Goal: Task Accomplishment & Management: Complete application form

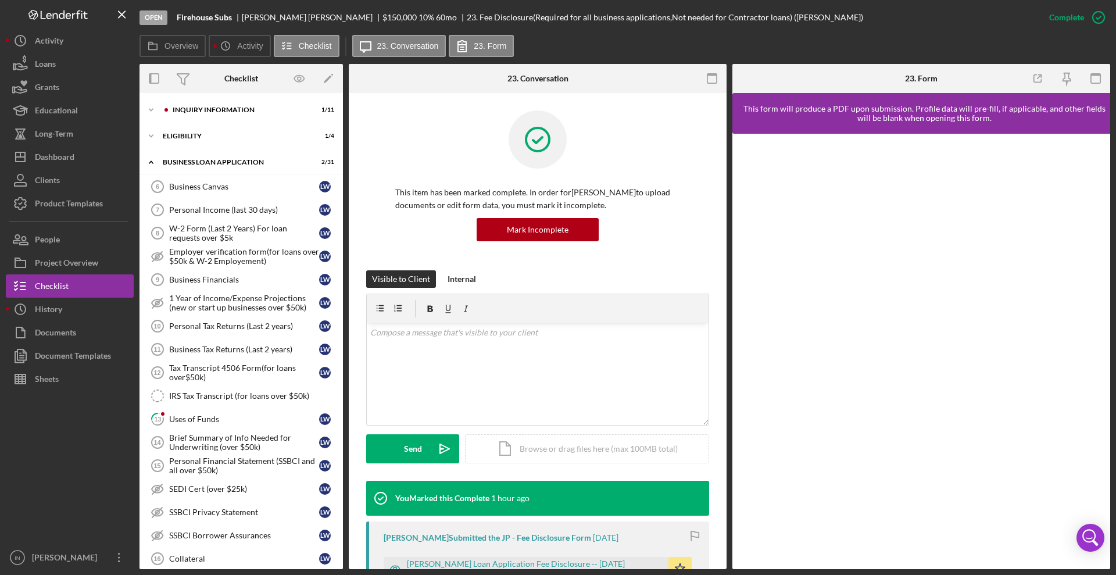
scroll to position [417, 0]
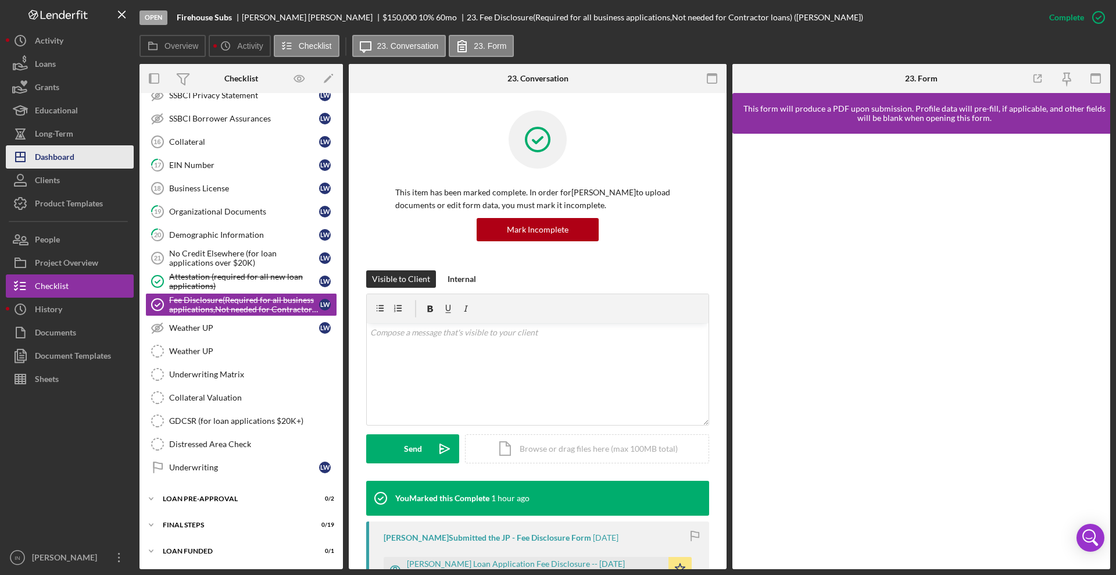
click at [57, 152] on div "Dashboard" at bounding box center [55, 158] width 40 height 26
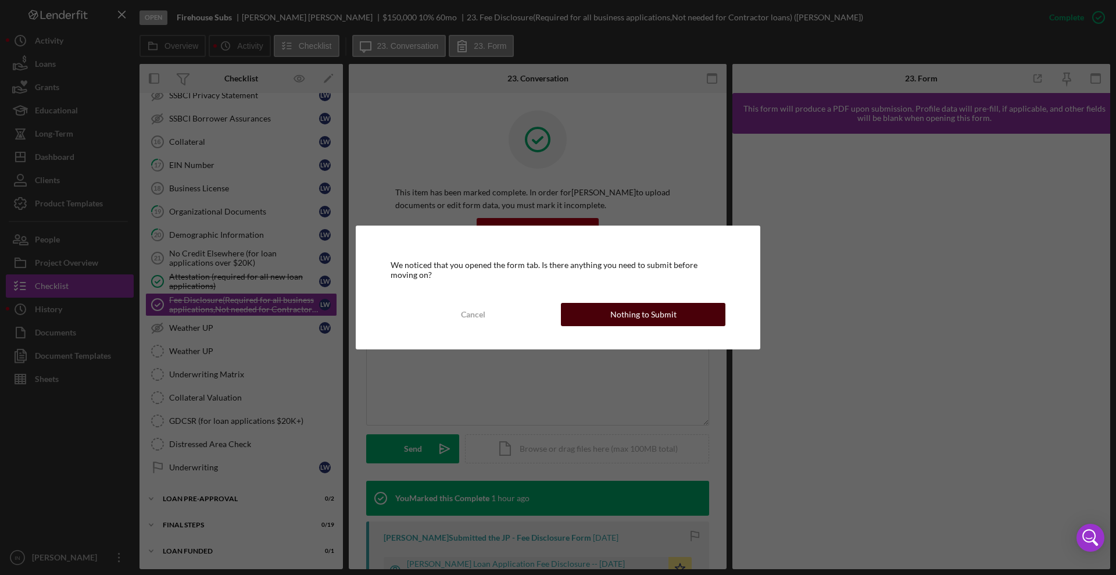
click at [637, 316] on div "Nothing to Submit" at bounding box center [643, 314] width 66 height 23
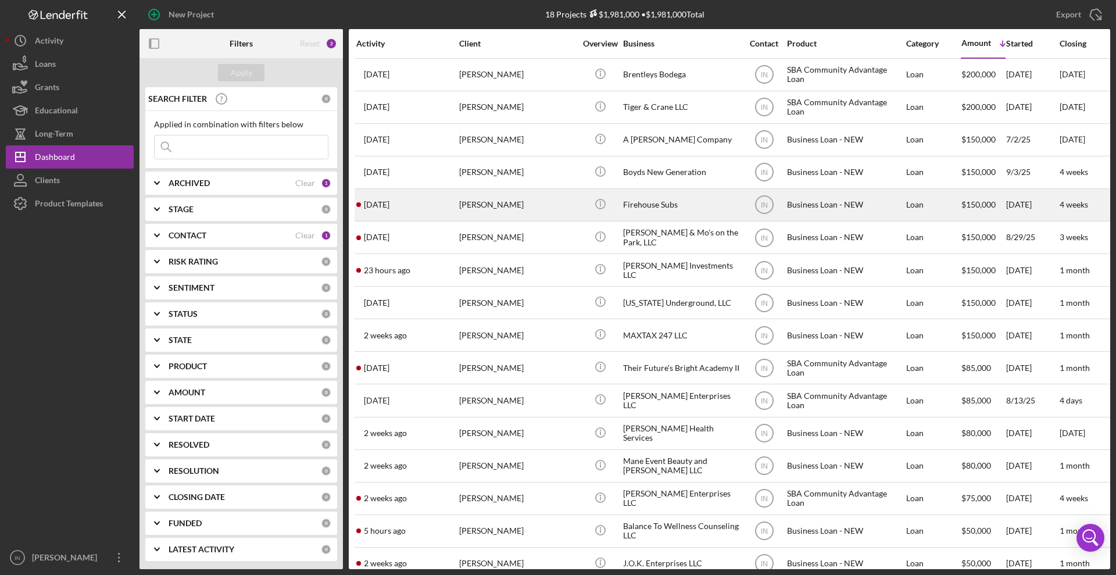
click at [509, 193] on div "[PERSON_NAME]" at bounding box center [517, 205] width 116 height 31
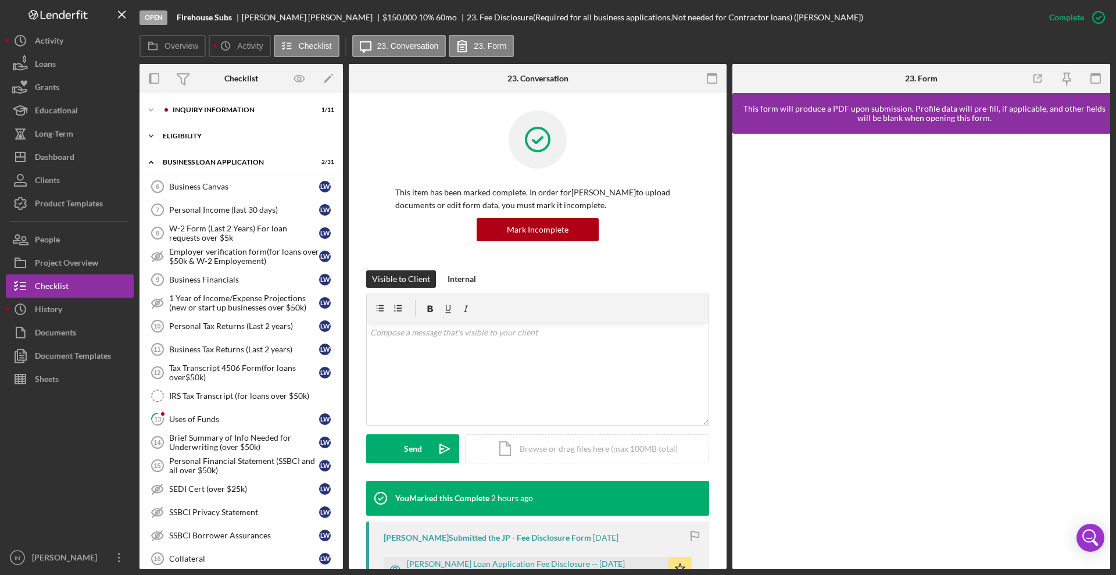
click at [202, 127] on div "Icon/Expander ELIGIBILITY 1 / 4" at bounding box center [241, 135] width 203 height 23
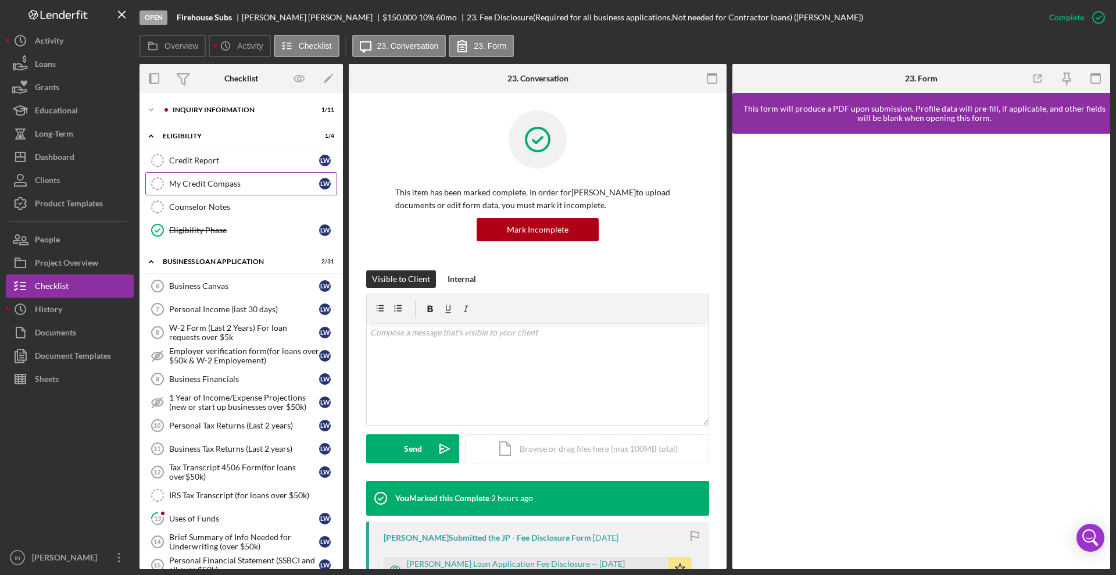
click at [221, 183] on div "My Credit Compass" at bounding box center [244, 183] width 150 height 9
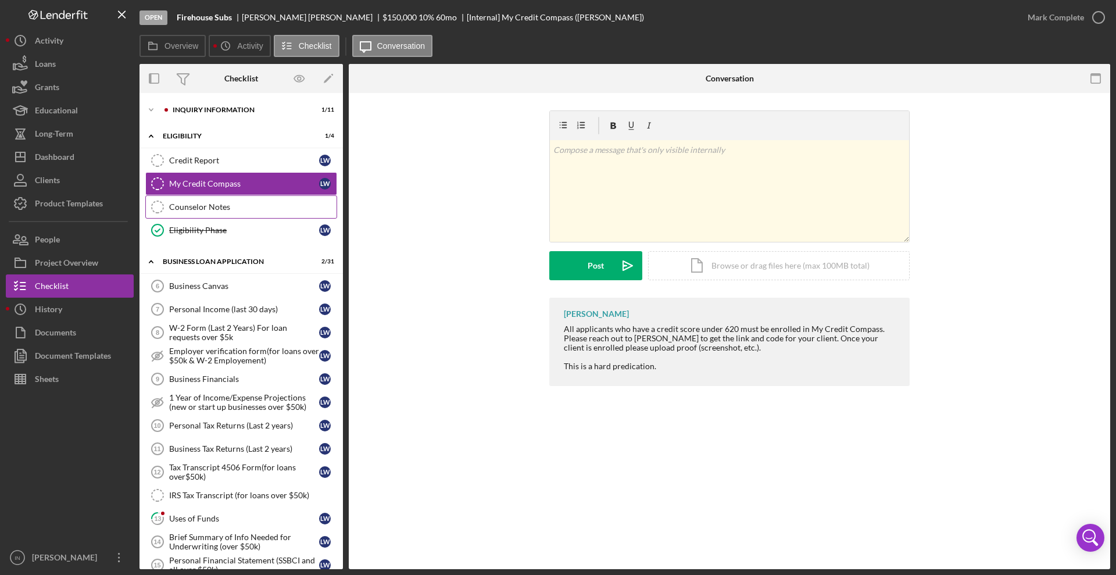
click at [215, 201] on link "Counselor Notes Counselor Notes" at bounding box center [241, 206] width 192 height 23
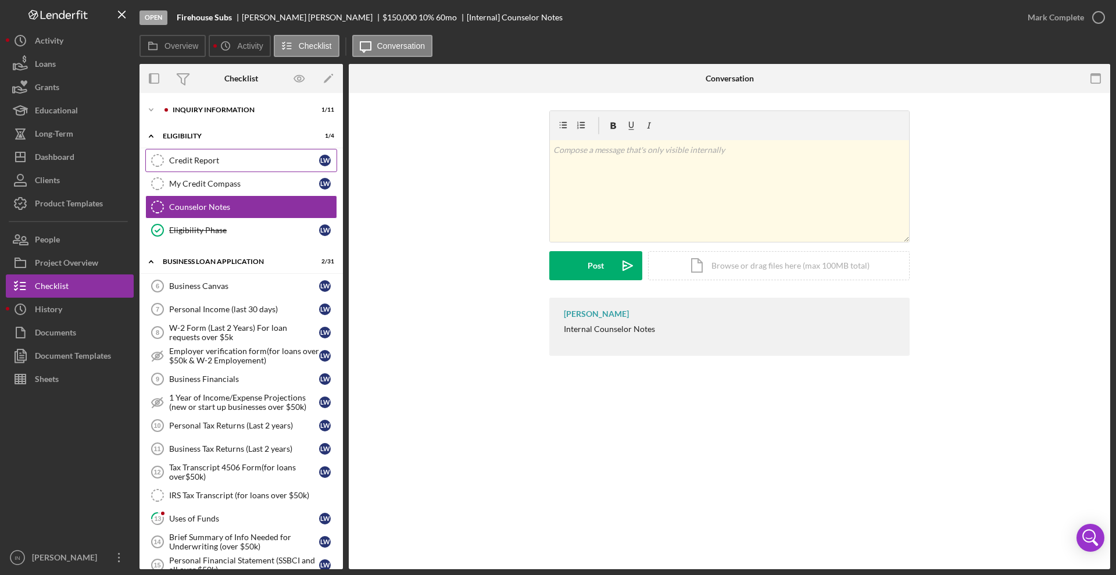
click at [201, 162] on div "Credit Report" at bounding box center [244, 160] width 150 height 9
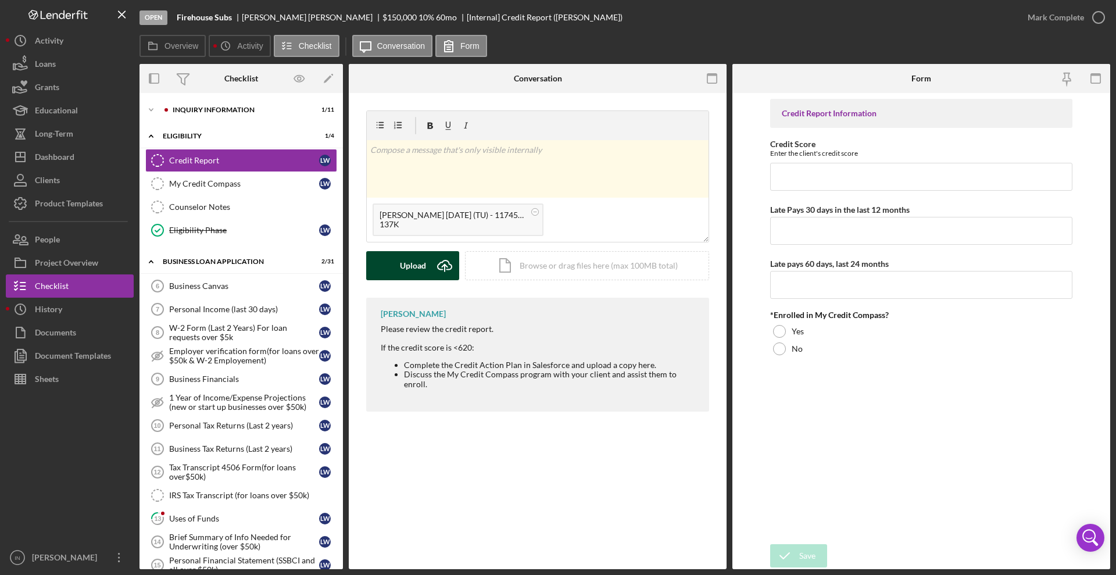
click at [421, 261] on div "Upload" at bounding box center [413, 265] width 26 height 29
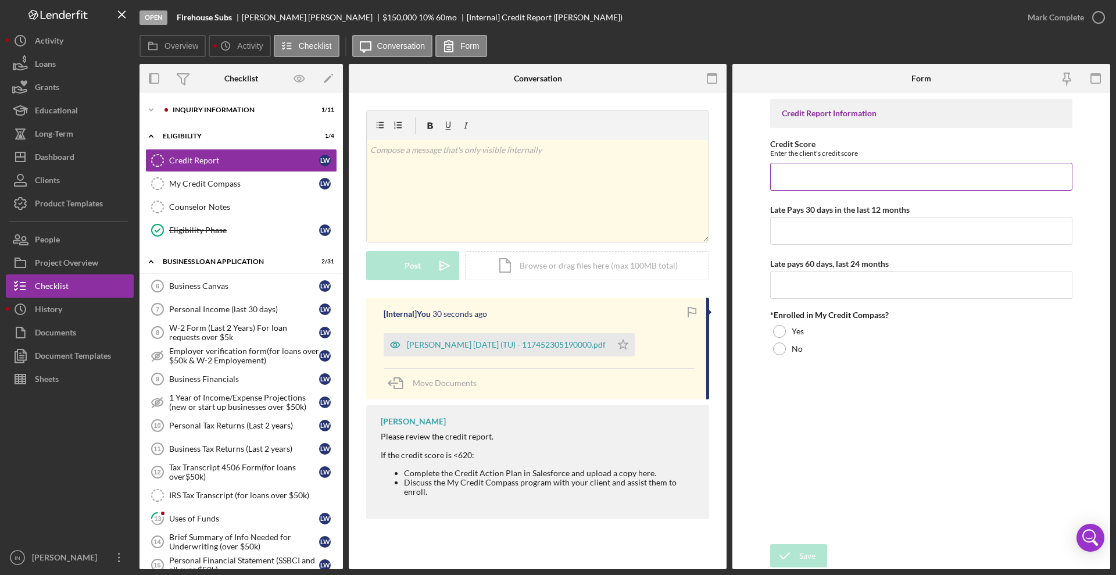
click at [804, 166] on input "Credit Score" at bounding box center [921, 177] width 302 height 28
type input "482"
click at [800, 235] on input "Late Pays 30 days in the last 12 months" at bounding box center [921, 231] width 302 height 28
type input "32"
click at [801, 278] on input "Late pays 60 days, last 24 months" at bounding box center [921, 285] width 302 height 28
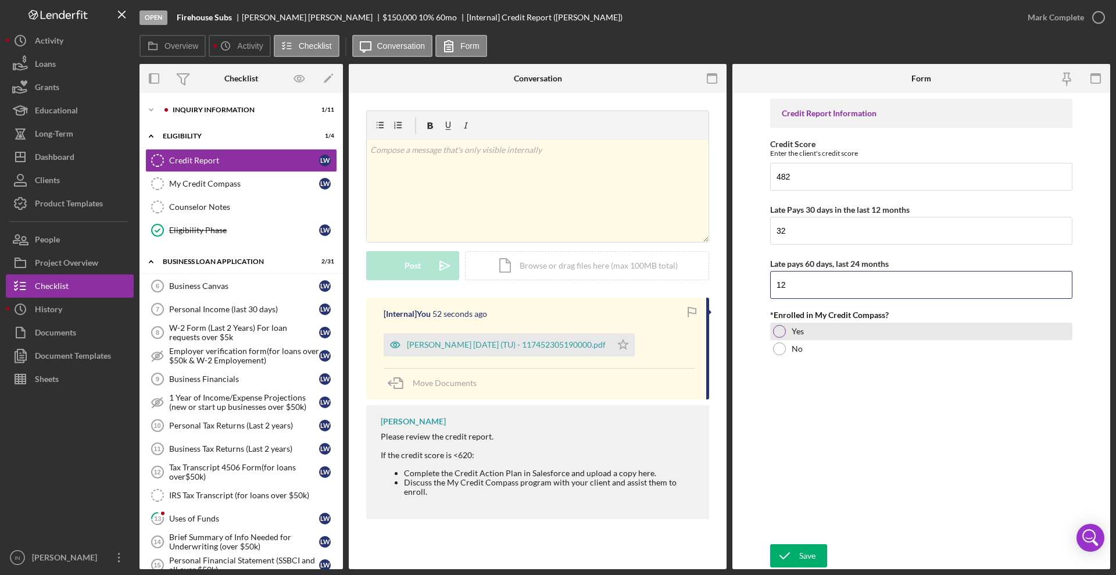
type input "12"
click at [827, 338] on div "Yes" at bounding box center [921, 331] width 302 height 17
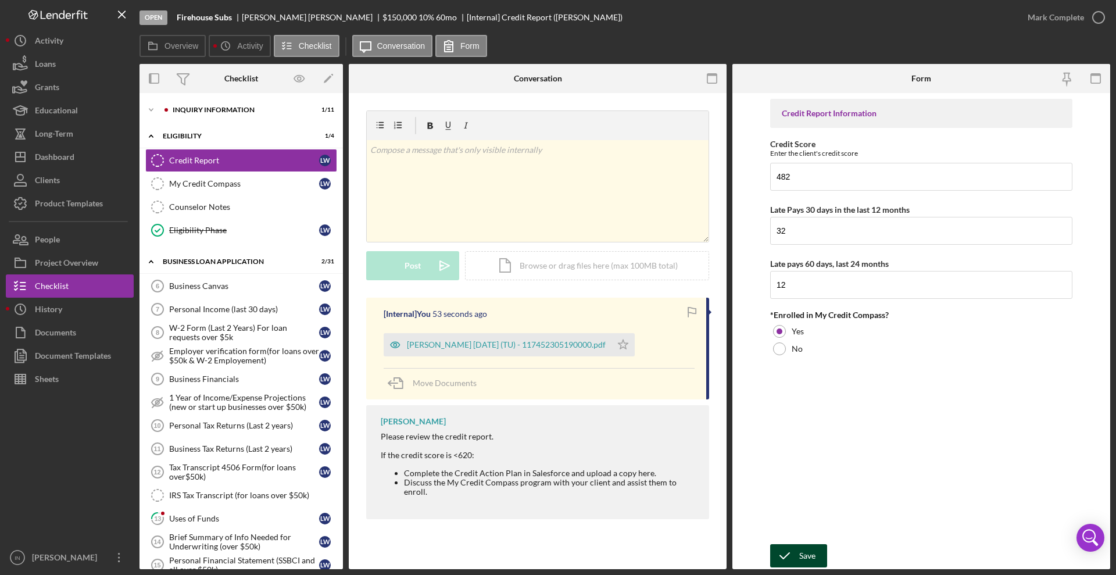
click at [805, 550] on div "Save" at bounding box center [807, 555] width 16 height 23
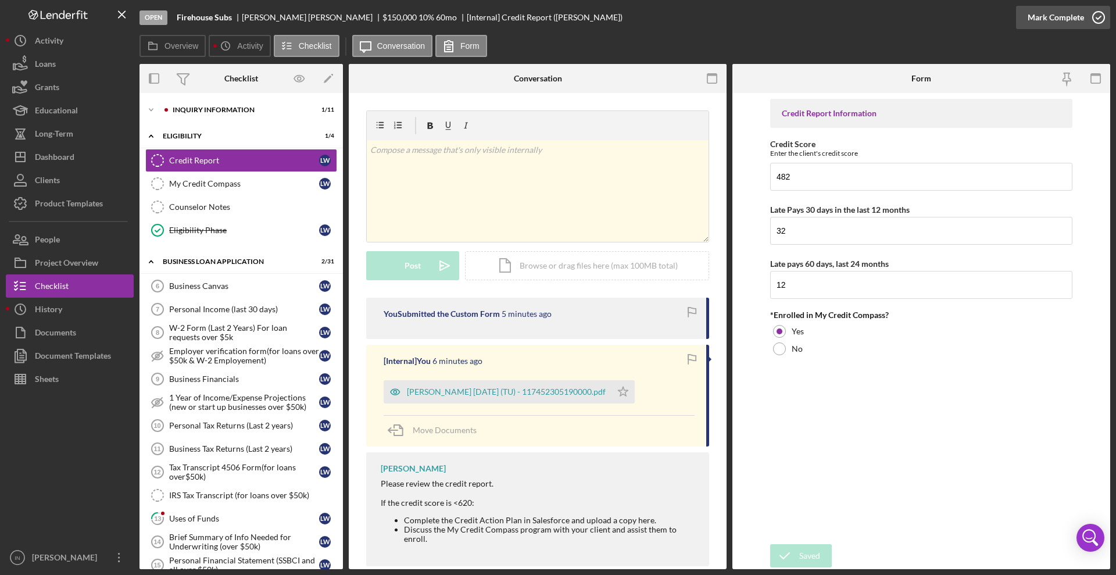
click at [1064, 23] on div "Mark Complete" at bounding box center [1056, 17] width 56 height 23
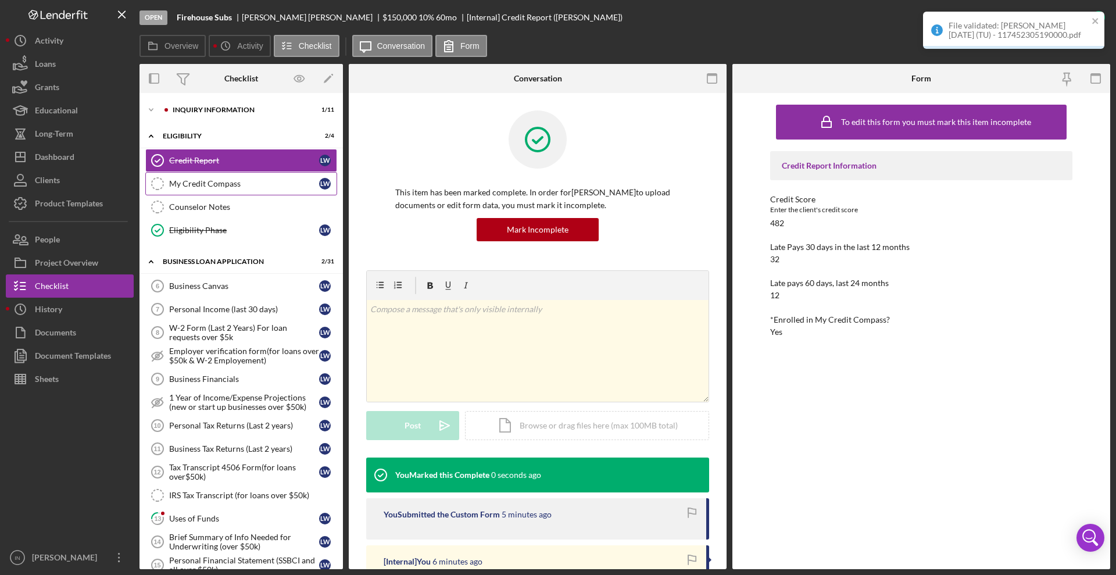
click at [228, 183] on div "My Credit Compass" at bounding box center [244, 183] width 150 height 9
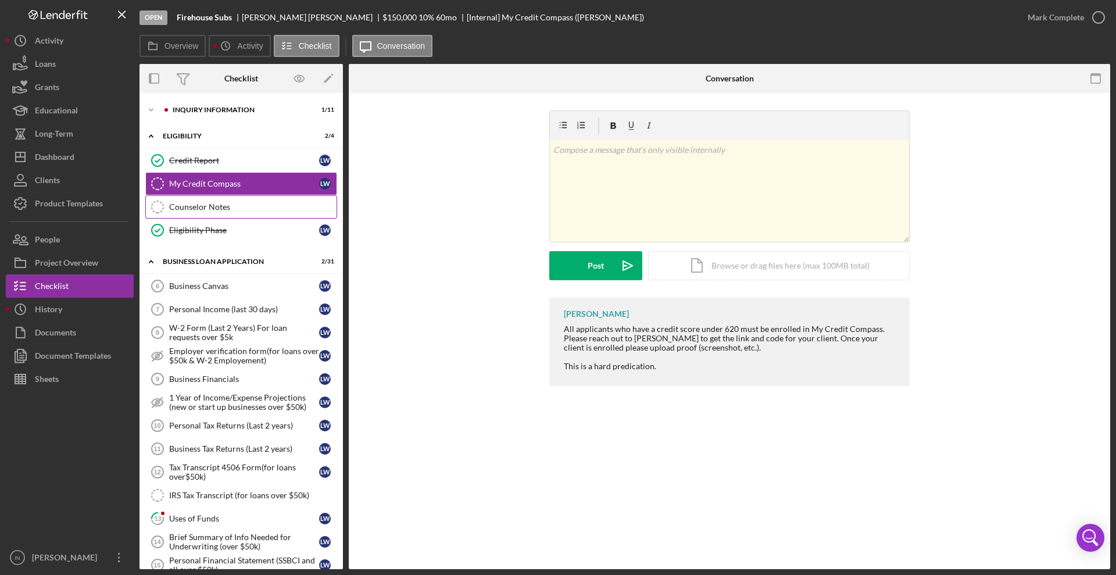
click at [234, 210] on div "Counselor Notes" at bounding box center [252, 206] width 167 height 9
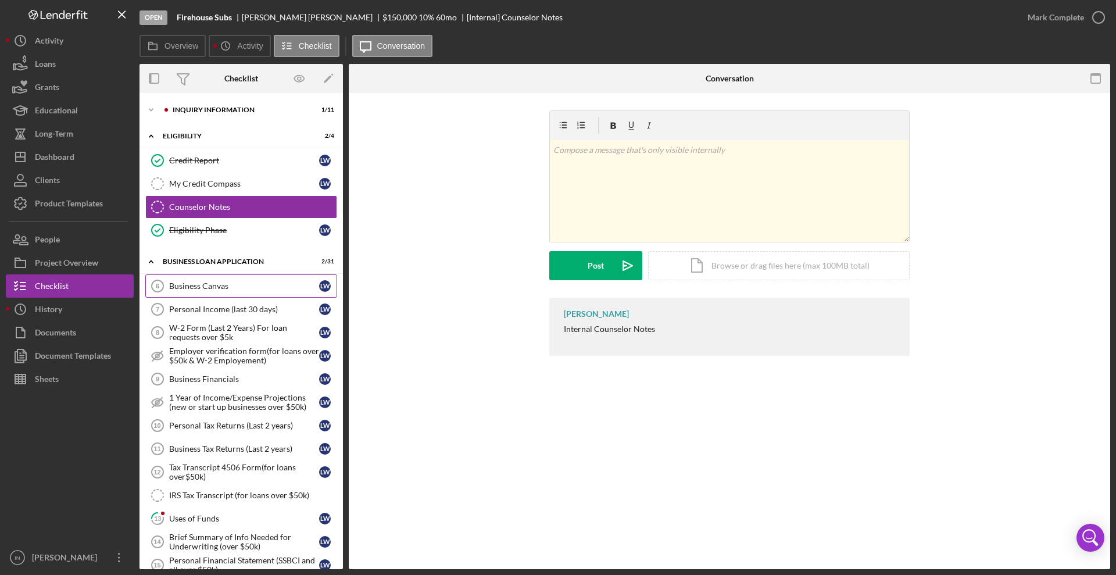
click at [227, 284] on div "Business Canvas" at bounding box center [244, 285] width 150 height 9
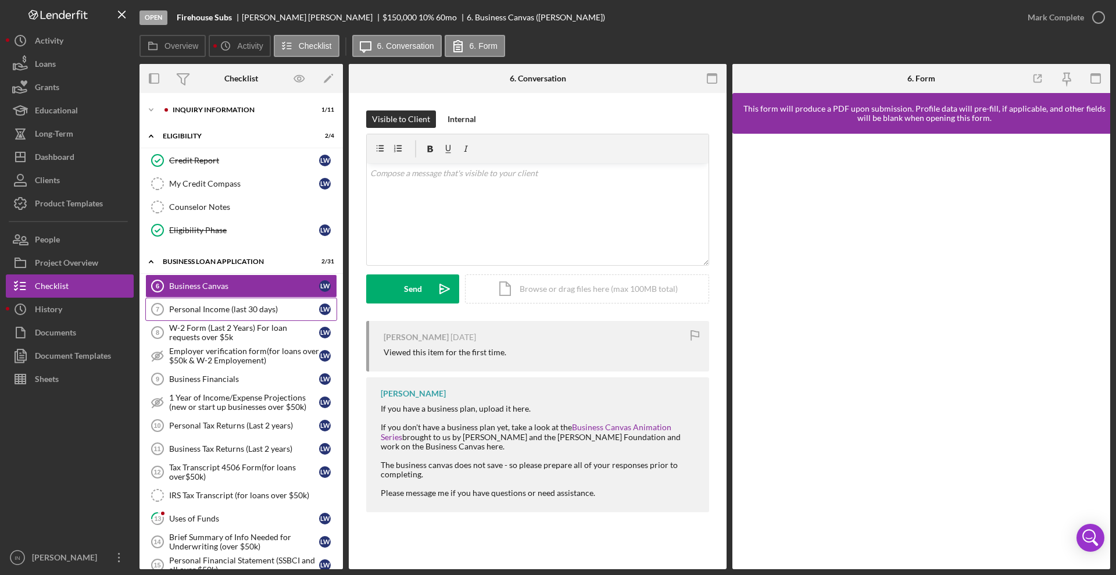
click at [234, 309] on div "Personal Income (last 30 days)" at bounding box center [244, 309] width 150 height 9
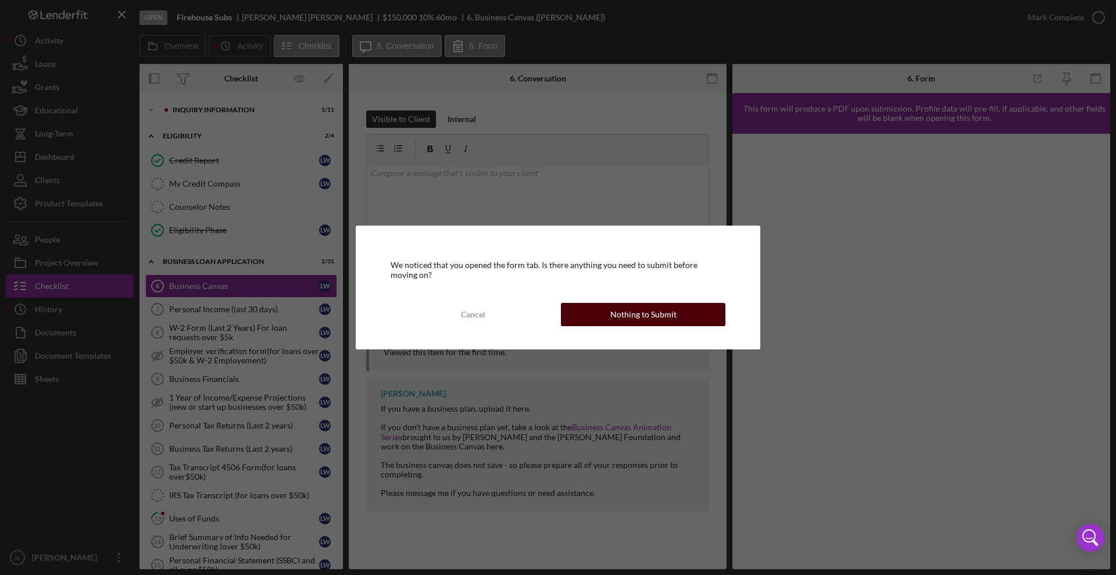
click at [620, 306] on div "Nothing to Submit" at bounding box center [643, 314] width 66 height 23
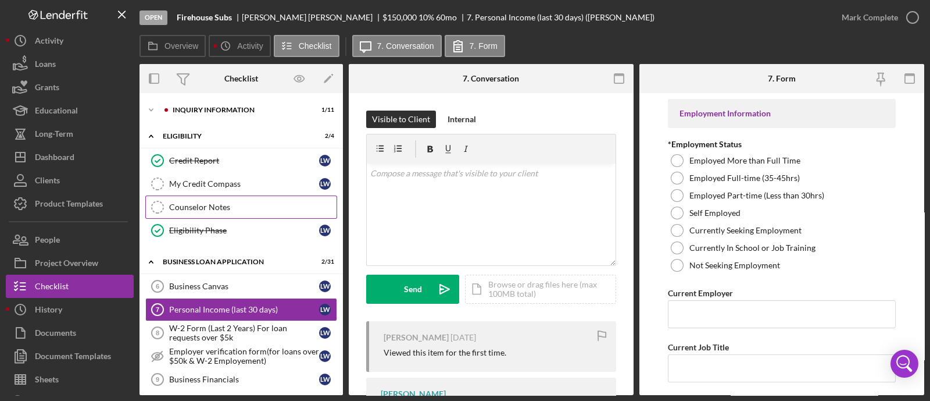
click at [187, 210] on div "Counselor Notes" at bounding box center [252, 206] width 167 height 9
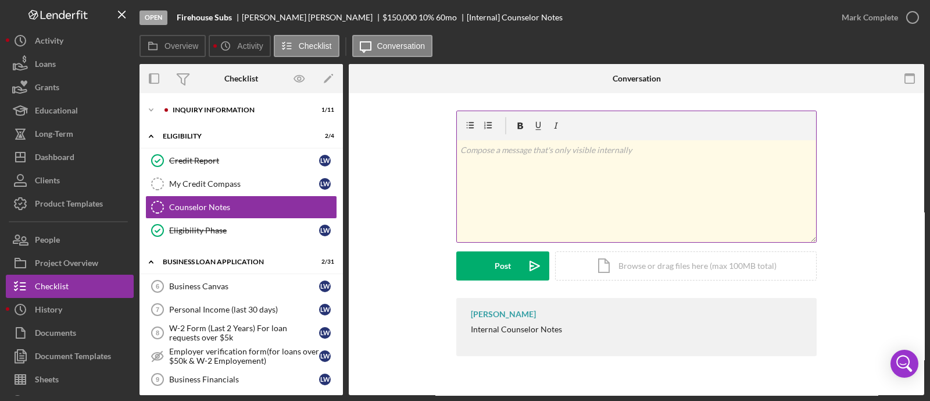
click at [552, 183] on div "v Color teal Color pink Remove color Add row above Add row below Add column bef…" at bounding box center [636, 191] width 359 height 102
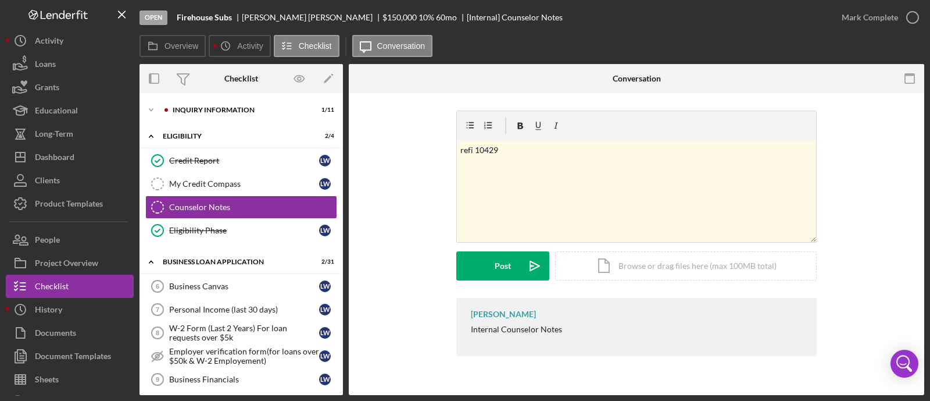
click at [899, 151] on div "v Color teal Color pink Remove color Add row above Add row below Add column bef…" at bounding box center [636, 203] width 541 height 187
click at [665, 146] on p "refi 10429" at bounding box center [636, 150] width 353 height 13
click at [523, 275] on icon "Icon/icon-invite-send" at bounding box center [534, 265] width 29 height 29
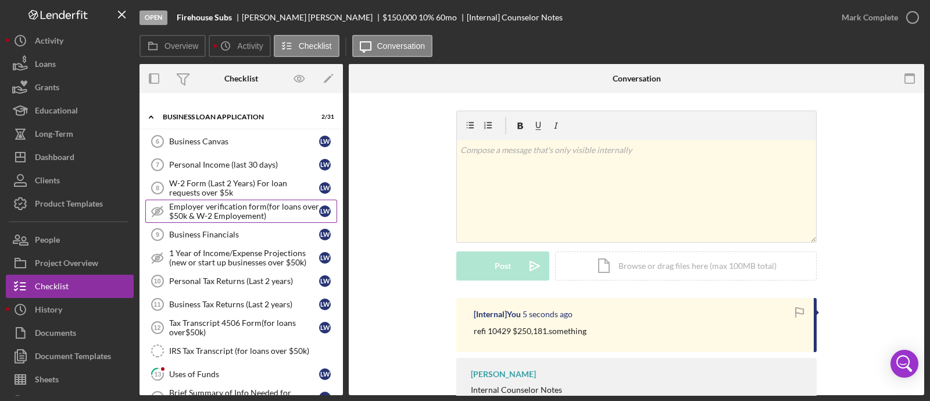
scroll to position [72, 0]
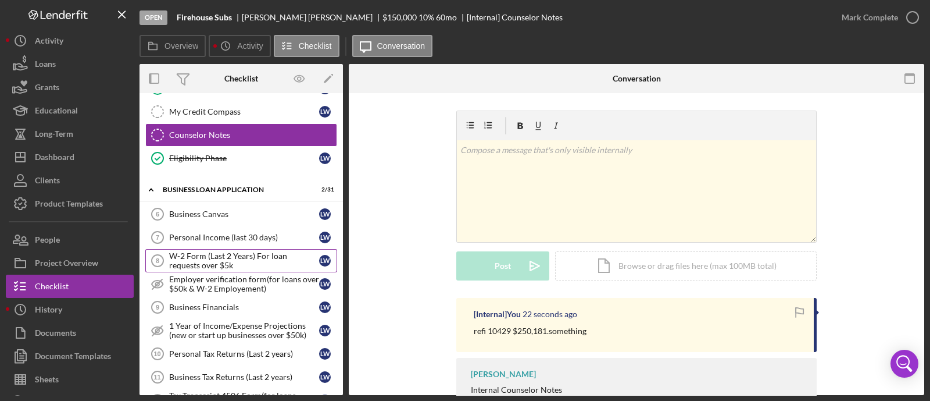
click at [256, 252] on div "W-2 Form (Last 2 Years) For loan requests over $5k" at bounding box center [244, 260] width 150 height 19
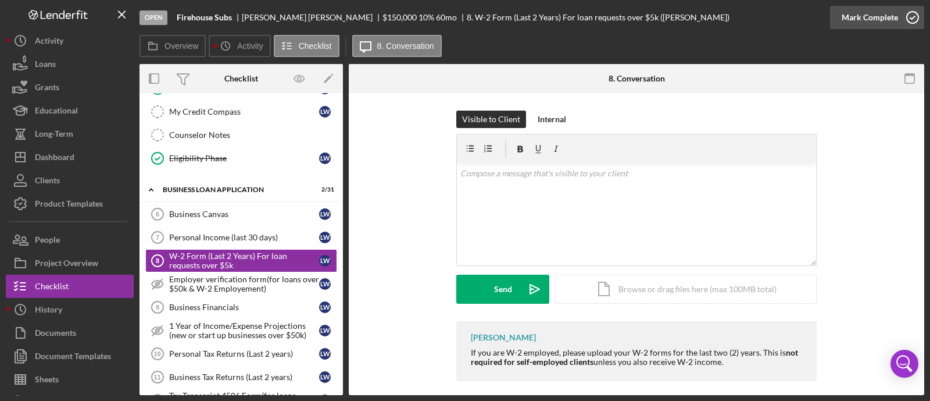
click at [885, 19] on div "Mark Complete" at bounding box center [870, 17] width 56 height 23
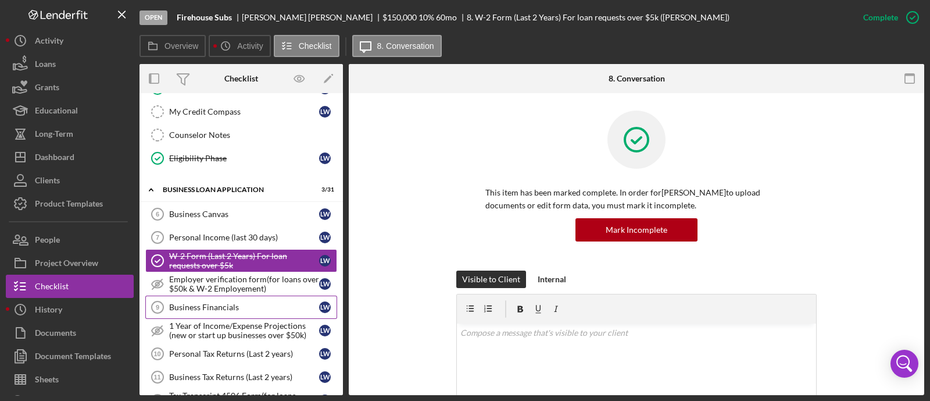
click at [256, 296] on link "Business Financials 9 Business Financials [PERSON_NAME]" at bounding box center [241, 306] width 192 height 23
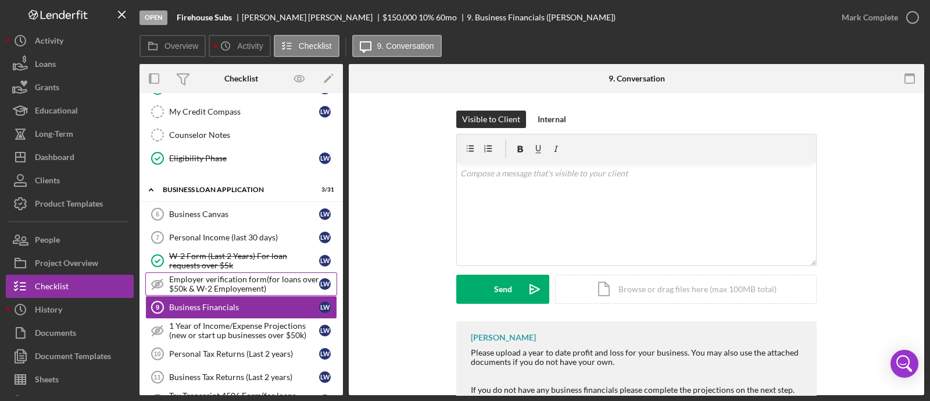
scroll to position [145, 0]
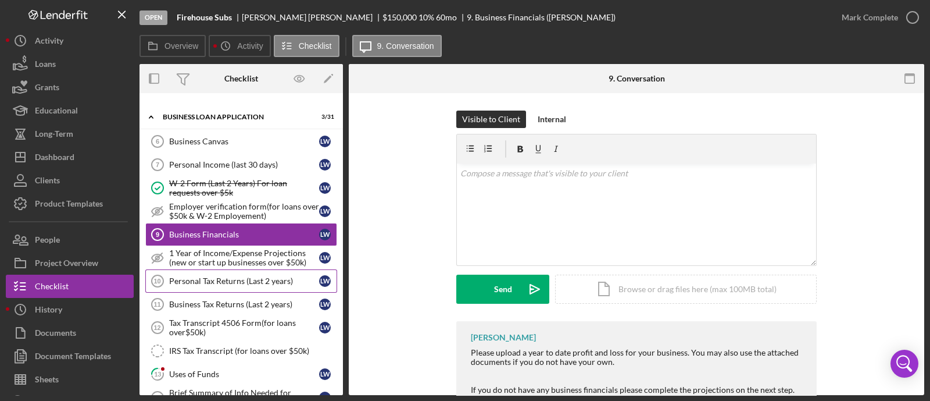
click at [206, 280] on div "Personal Tax Returns (Last 2 years)" at bounding box center [244, 280] width 150 height 9
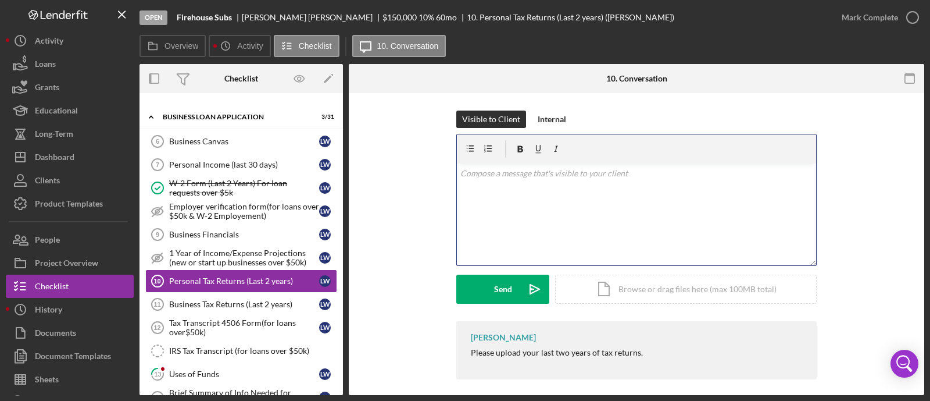
click at [581, 187] on div "v Color teal Color pink Remove color Add row above Add row below Add column bef…" at bounding box center [636, 214] width 359 height 102
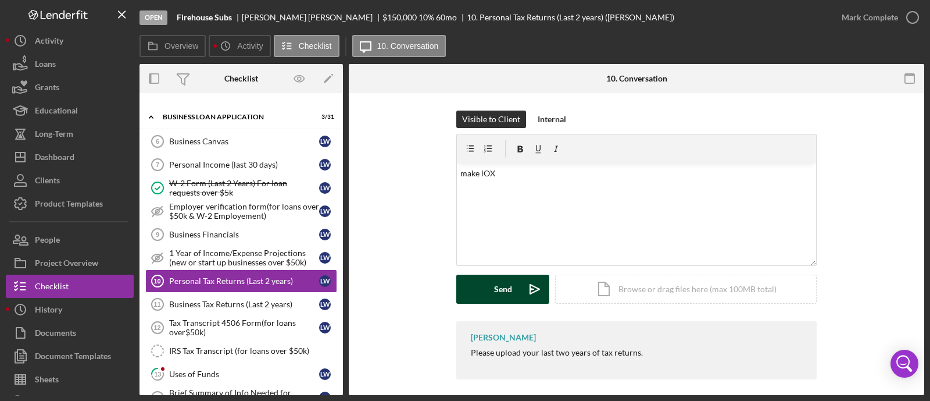
click at [487, 286] on button "Send Icon/icon-invite-send" at bounding box center [502, 288] width 93 height 29
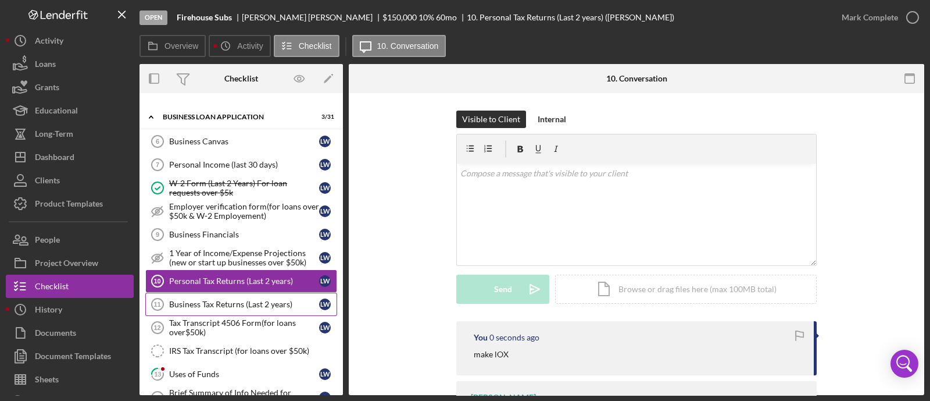
click at [220, 305] on div "Business Tax Returns (Last 2 years)" at bounding box center [244, 303] width 150 height 9
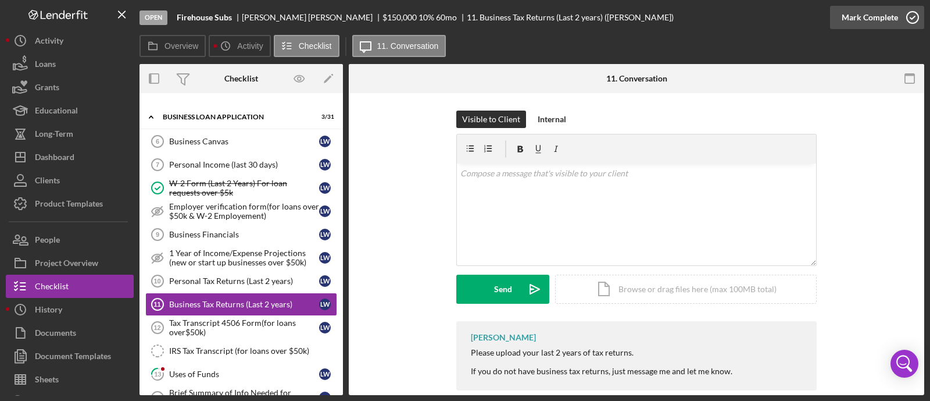
click at [902, 12] on icon "button" at bounding box center [912, 17] width 29 height 29
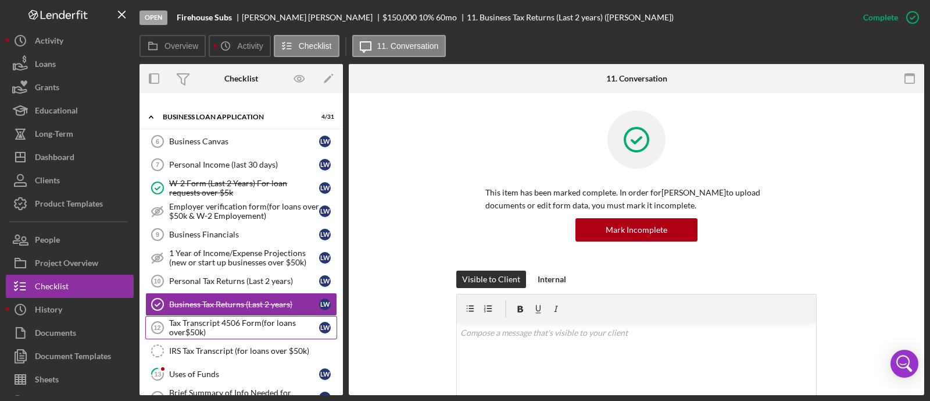
click at [185, 326] on div "Tax Transcript 4506 Form(for loans over$50k)" at bounding box center [244, 327] width 150 height 19
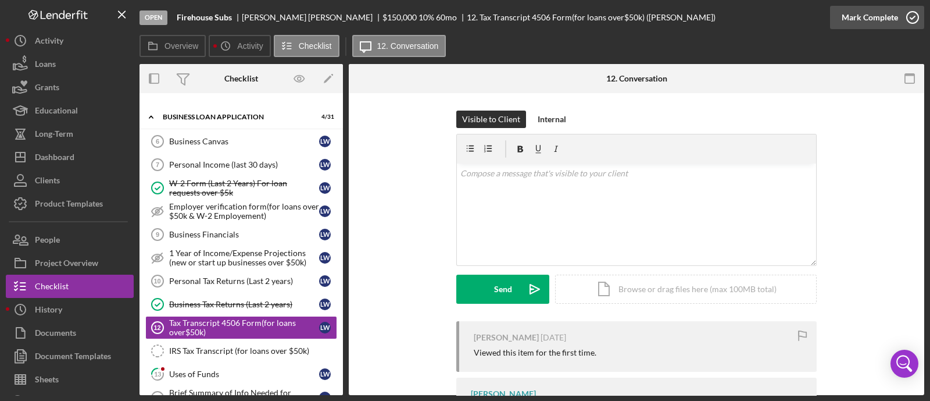
click at [895, 13] on div "Mark Complete" at bounding box center [870, 17] width 56 height 23
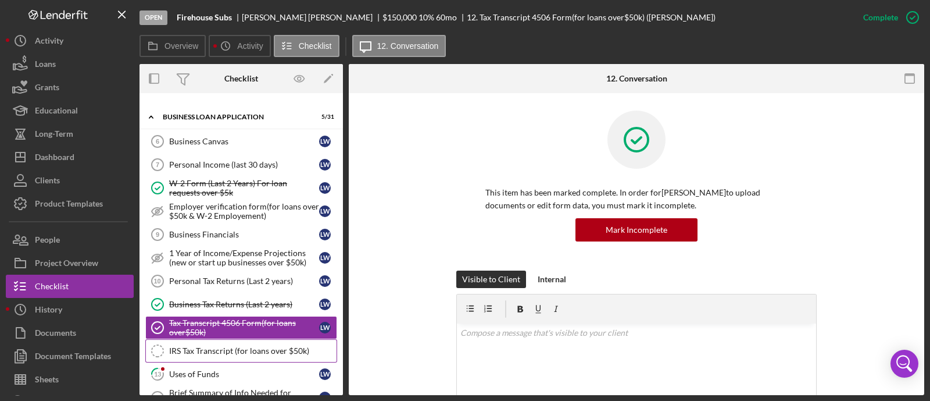
scroll to position [218, 0]
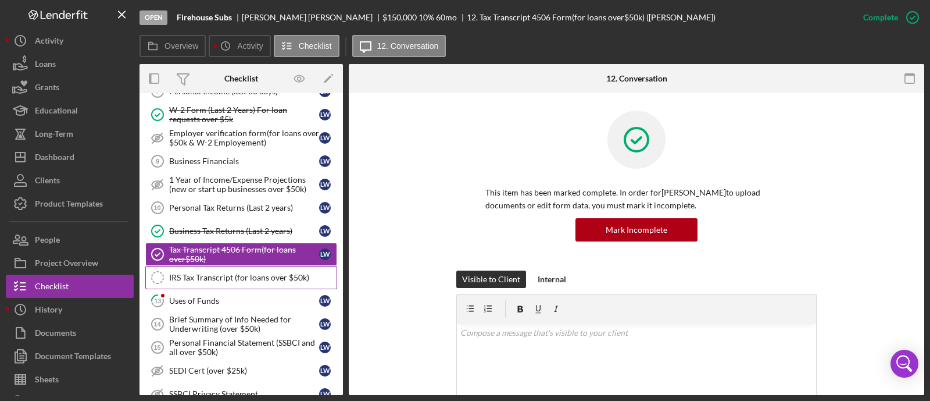
click at [201, 280] on link "IRS Tax Transcript (for loans over $50k) IRS Tax Transcript (for loans over $50…" at bounding box center [241, 277] width 192 height 23
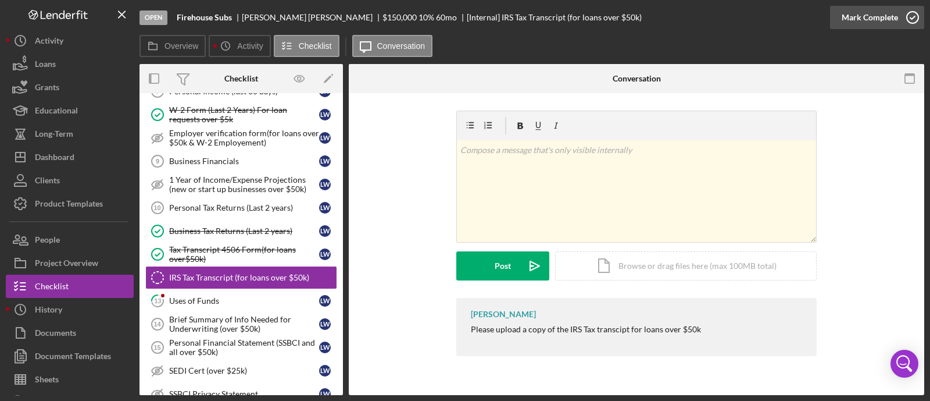
click at [880, 14] on div "Mark Complete" at bounding box center [870, 17] width 56 height 23
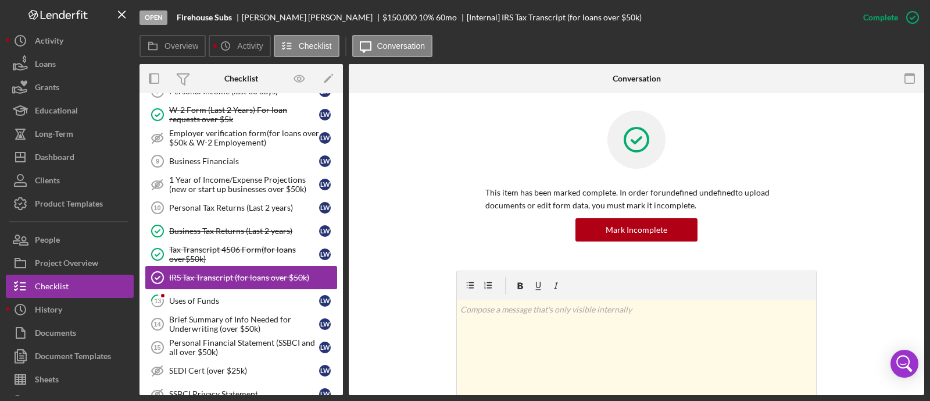
click at [216, 268] on link "IRS Tax Transcript (for loans over $50k) IRS Tax Transcript (for loans over $50…" at bounding box center [241, 277] width 192 height 23
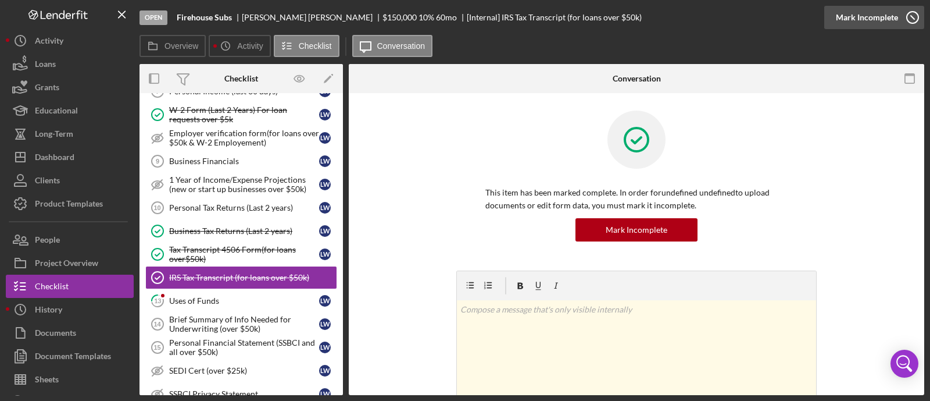
click at [889, 16] on div "Mark Incomplete" at bounding box center [867, 17] width 62 height 23
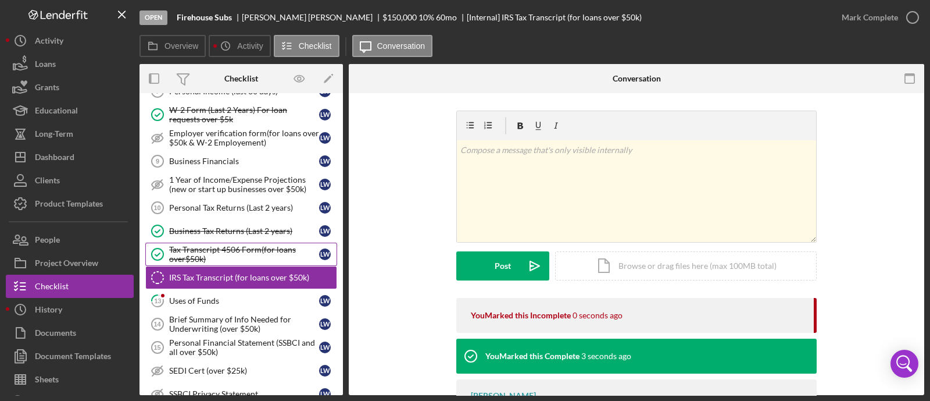
click at [237, 252] on div "Tax Transcript 4506 Form(for loans over$50k)" at bounding box center [244, 254] width 150 height 19
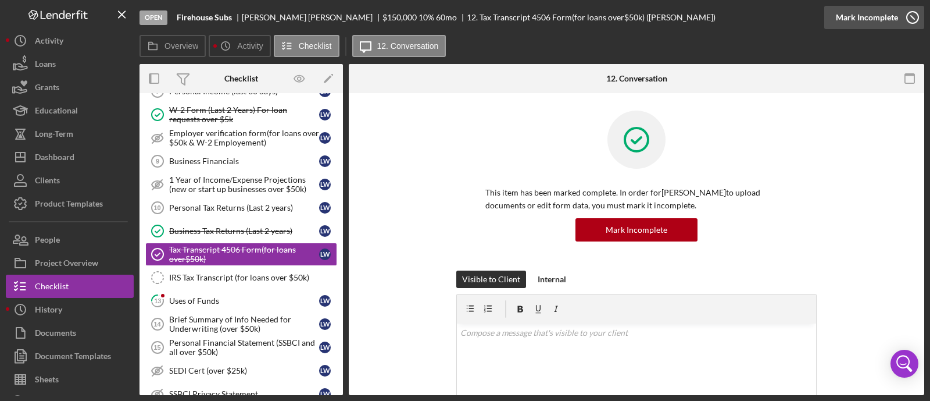
click at [875, 20] on div "Mark Incomplete" at bounding box center [867, 17] width 62 height 23
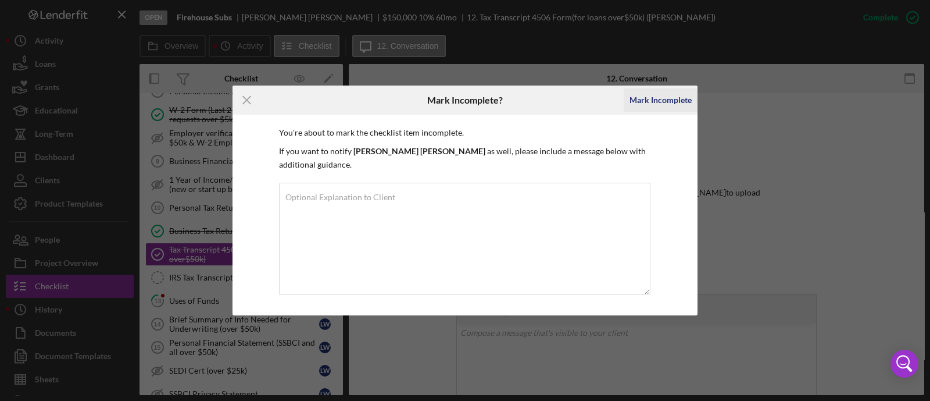
click at [651, 108] on div "Mark Incomplete" at bounding box center [661, 99] width 62 height 23
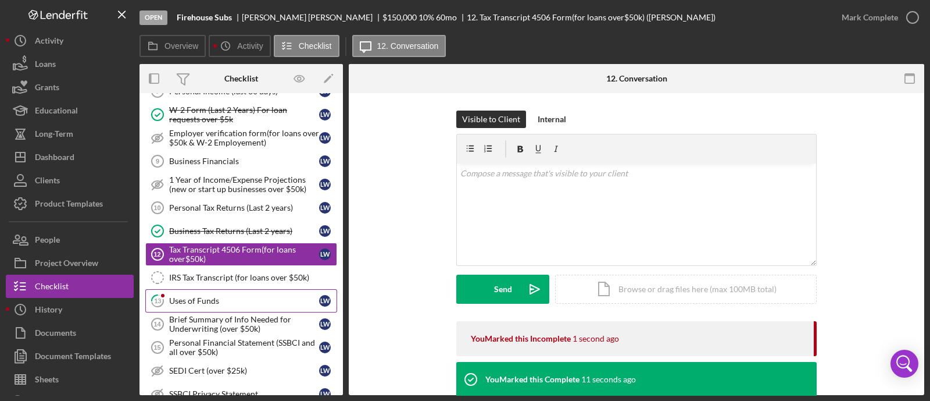
click at [228, 289] on link "13 Uses of Funds [PERSON_NAME]" at bounding box center [241, 300] width 192 height 23
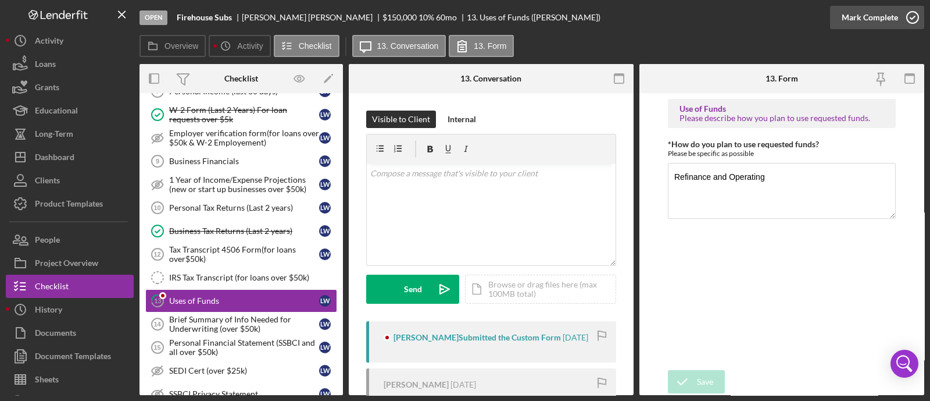
click at [882, 24] on div "Mark Complete" at bounding box center [870, 17] width 56 height 23
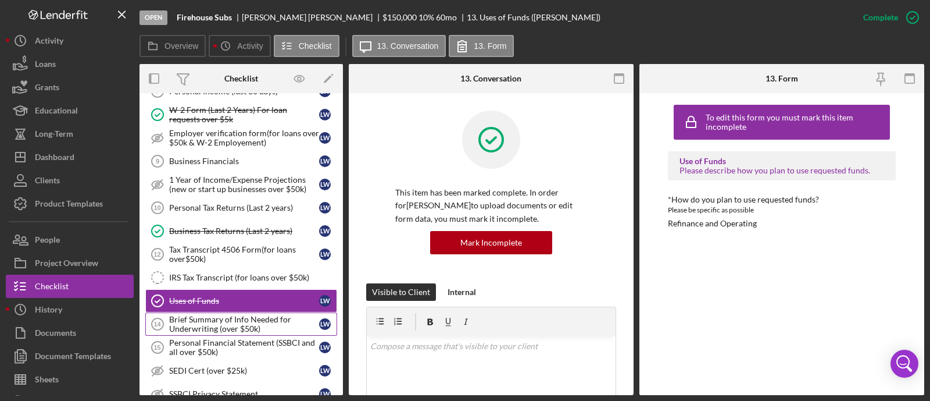
click at [215, 329] on div "Brief Summary of Info Needed for Underwriting (over $50k)" at bounding box center [244, 323] width 150 height 19
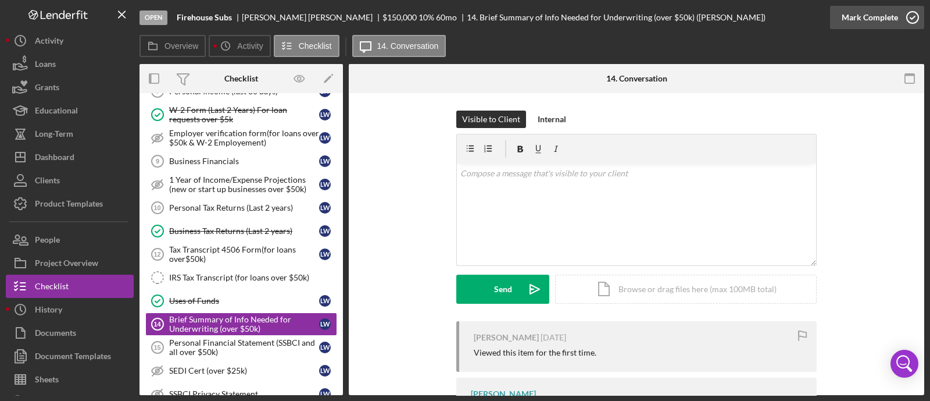
click at [859, 25] on div "Mark Complete" at bounding box center [870, 17] width 56 height 23
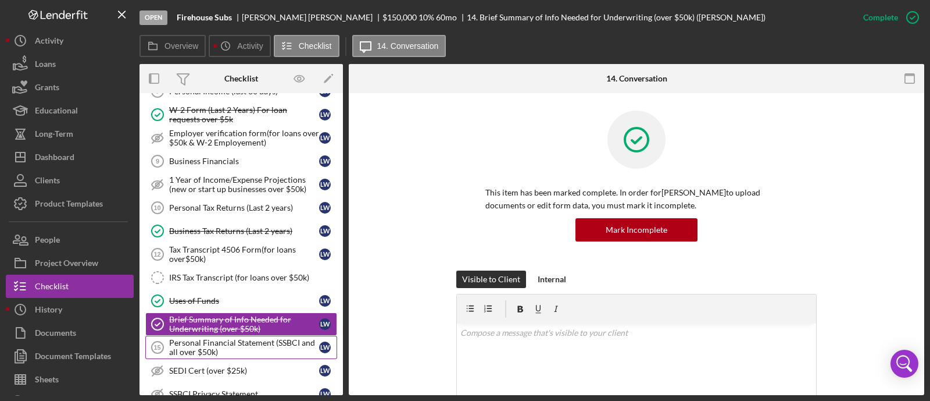
click at [195, 345] on div "Personal Financial Statement (SSBCI and all over $50k)" at bounding box center [244, 347] width 150 height 19
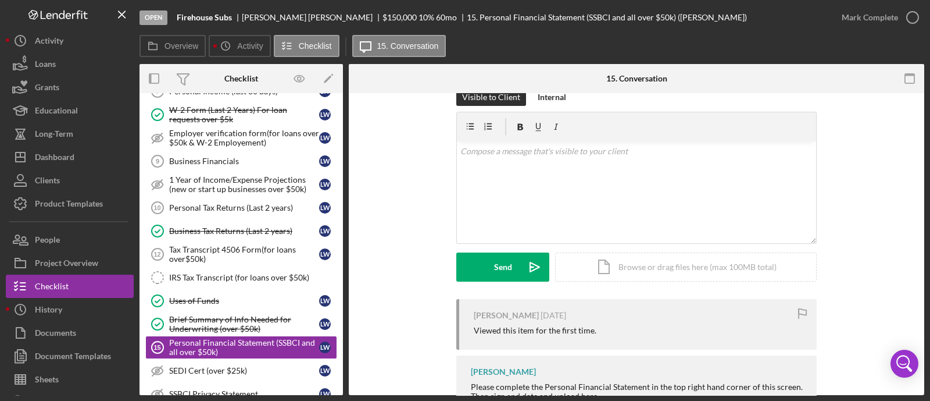
scroll to position [363, 0]
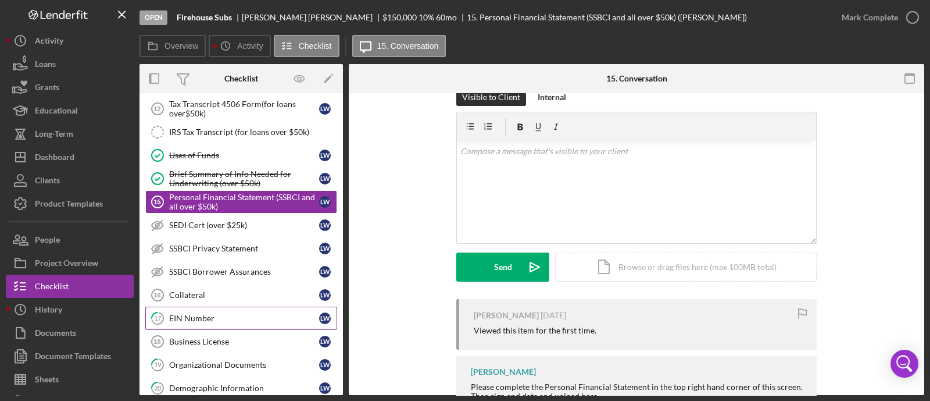
click at [202, 293] on div "Collateral" at bounding box center [244, 294] width 150 height 9
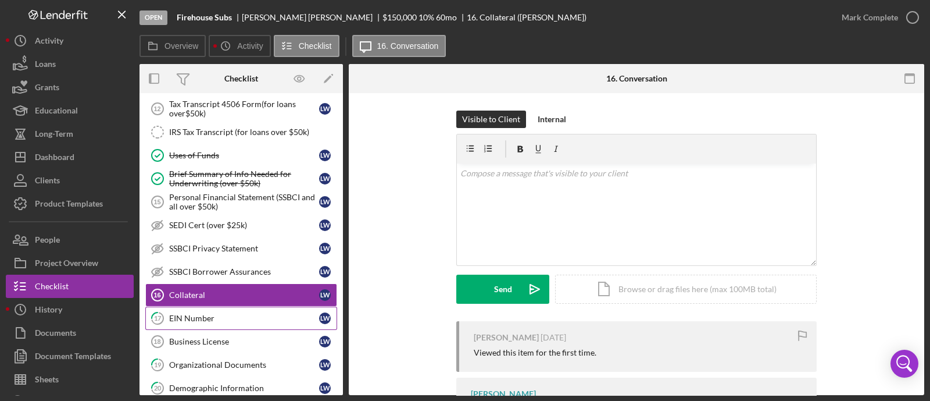
click at [253, 306] on link "17 EIN Number [PERSON_NAME]" at bounding box center [241, 317] width 192 height 23
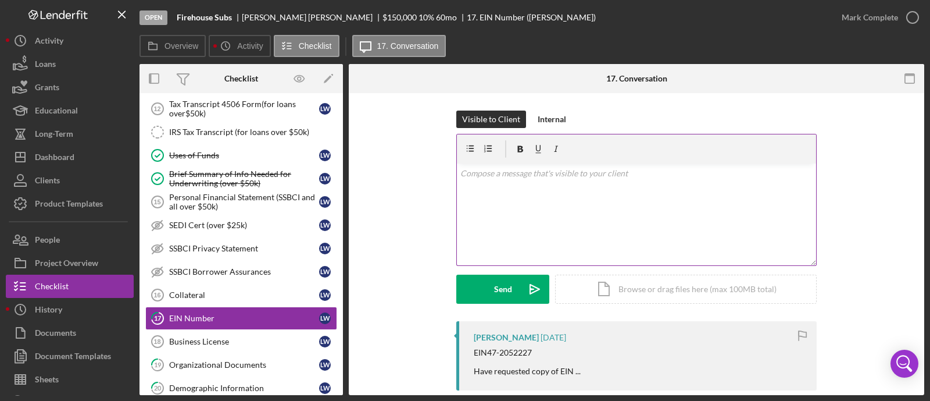
scroll to position [72, 0]
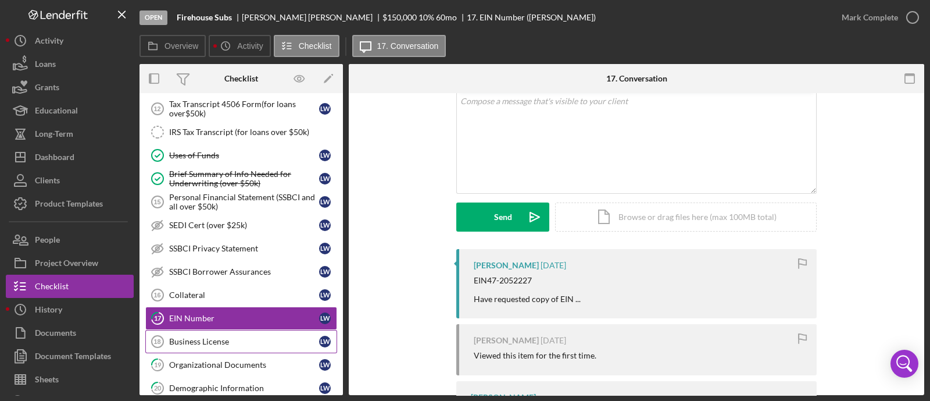
click at [219, 337] on div "Business License" at bounding box center [244, 341] width 150 height 9
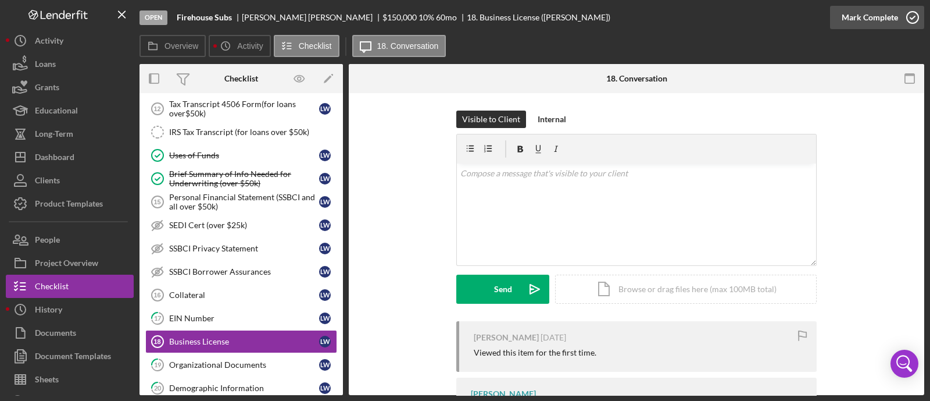
click at [911, 22] on icon "button" at bounding box center [912, 17] width 29 height 29
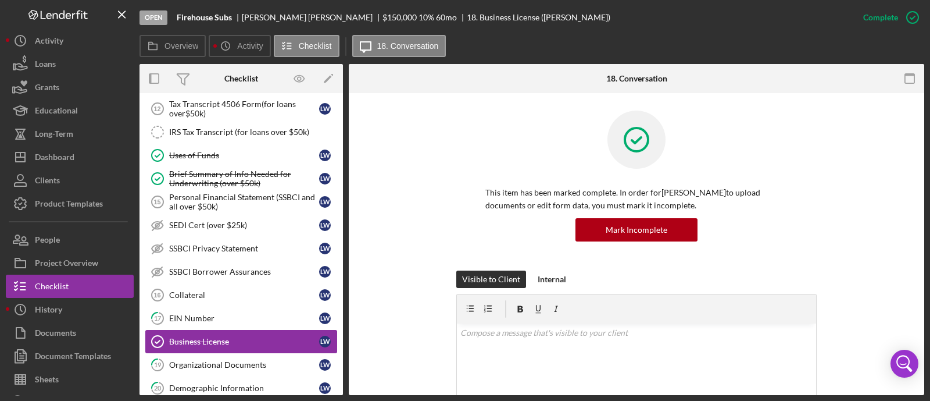
scroll to position [508, 0]
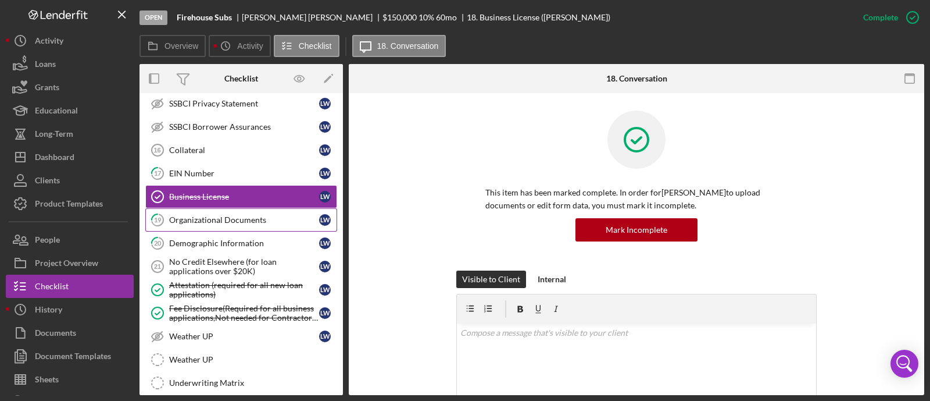
click at [224, 215] on div "Organizational Documents" at bounding box center [244, 219] width 150 height 9
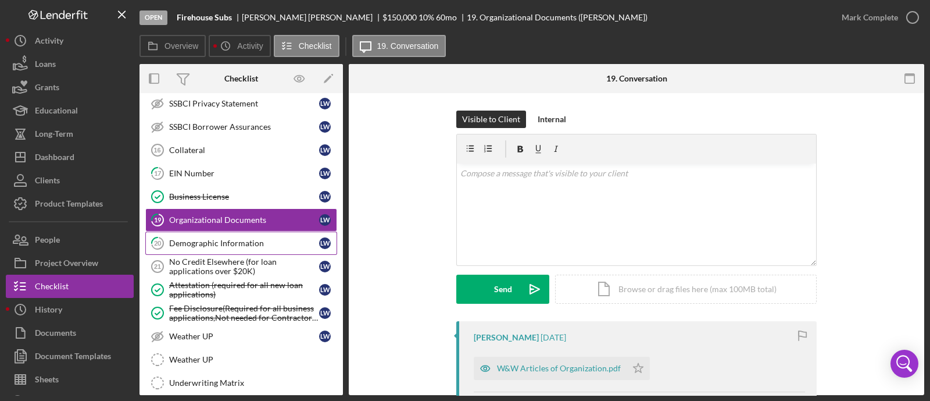
click at [262, 242] on div "Demographic Information" at bounding box center [244, 242] width 150 height 9
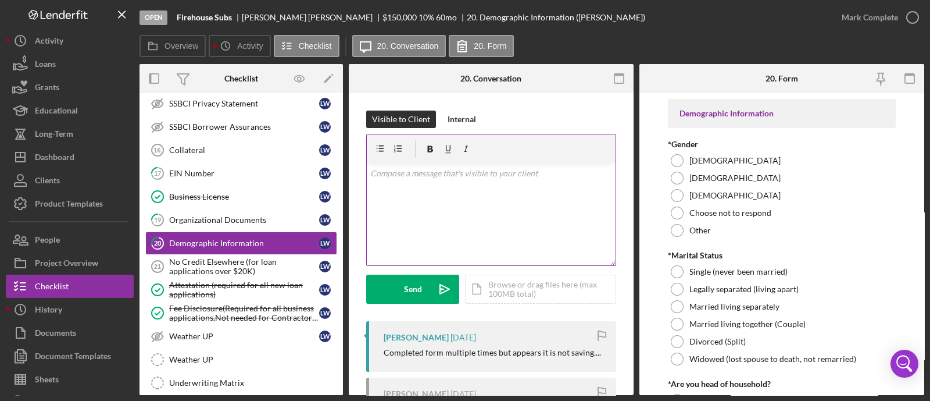
scroll to position [145, 0]
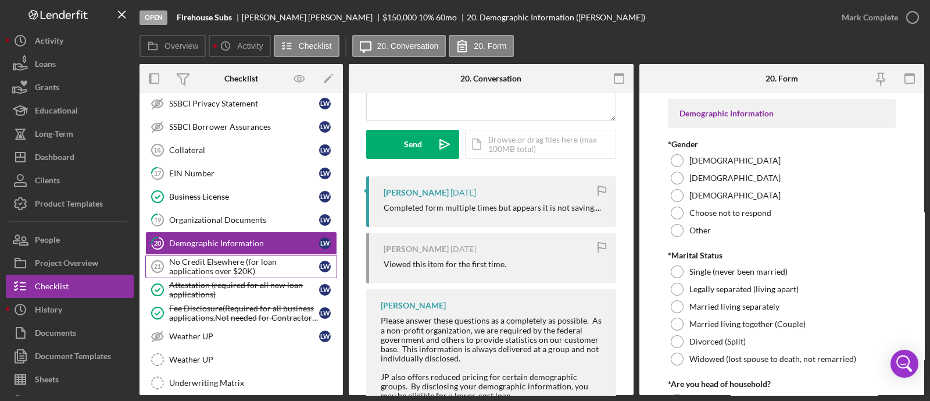
click at [241, 257] on div "No Credit Elsewhere (for loan applications over $20K)" at bounding box center [244, 266] width 150 height 19
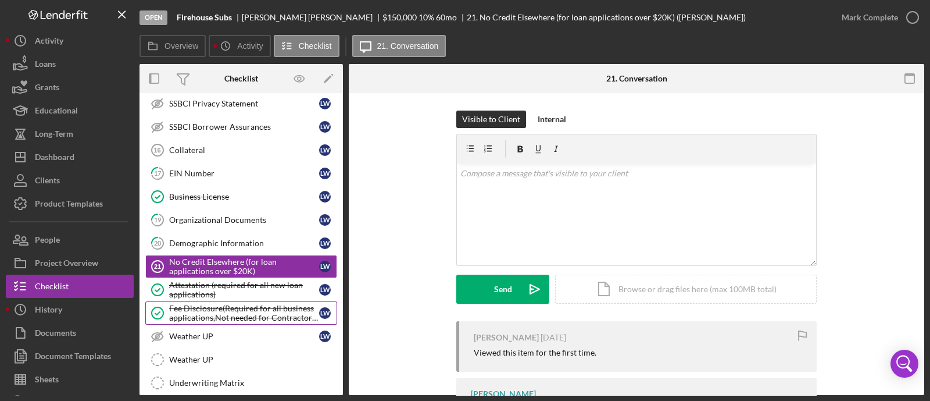
scroll to position [654, 0]
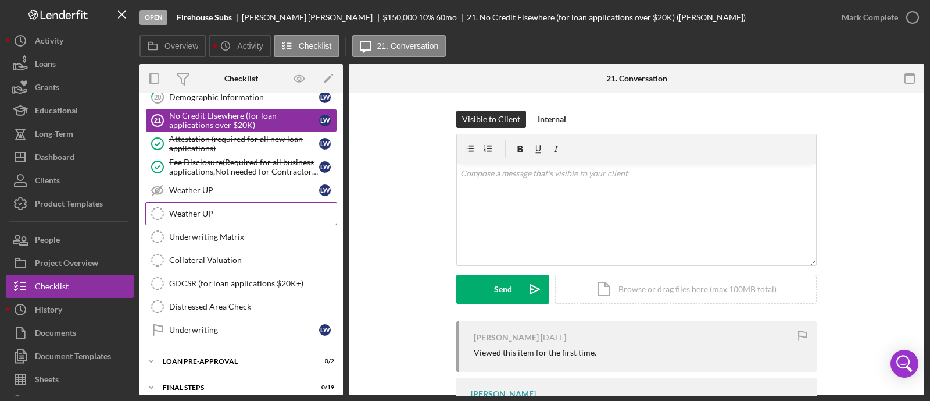
click at [203, 202] on link "Weather UP Weather UP" at bounding box center [241, 213] width 192 height 23
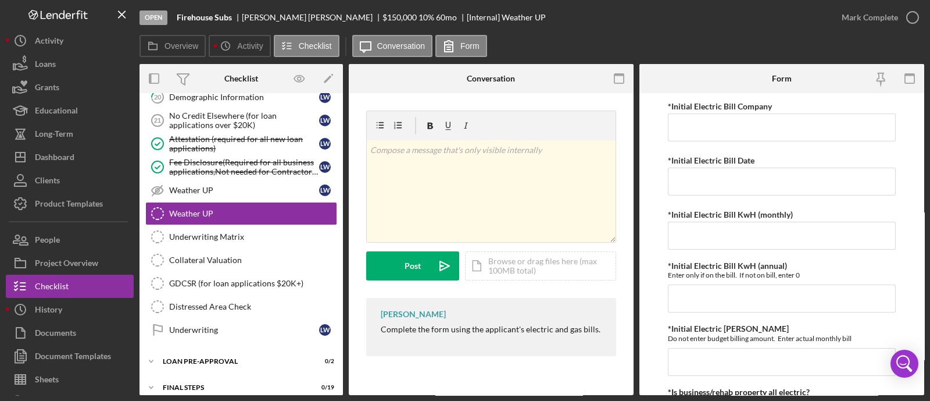
click at [889, 3] on div "Mark Complete" at bounding box center [877, 17] width 94 height 35
click at [884, 10] on div "Mark Complete" at bounding box center [870, 17] width 56 height 23
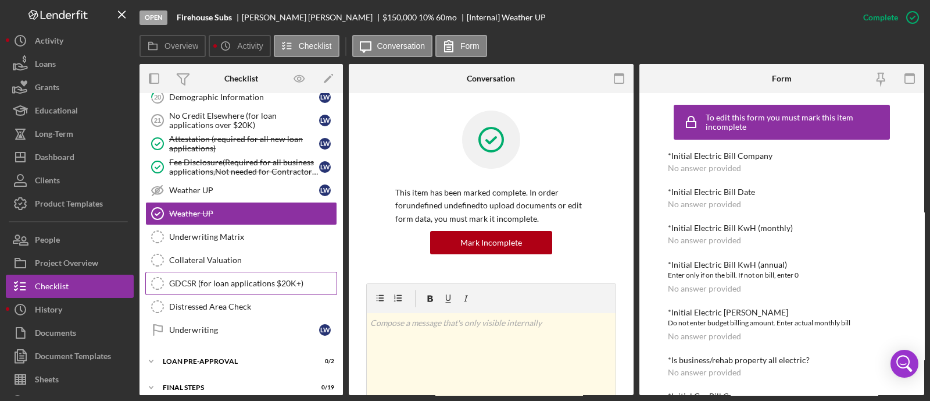
click at [251, 278] on div "GDCSR (for loan applications $20K+)" at bounding box center [252, 282] width 167 height 9
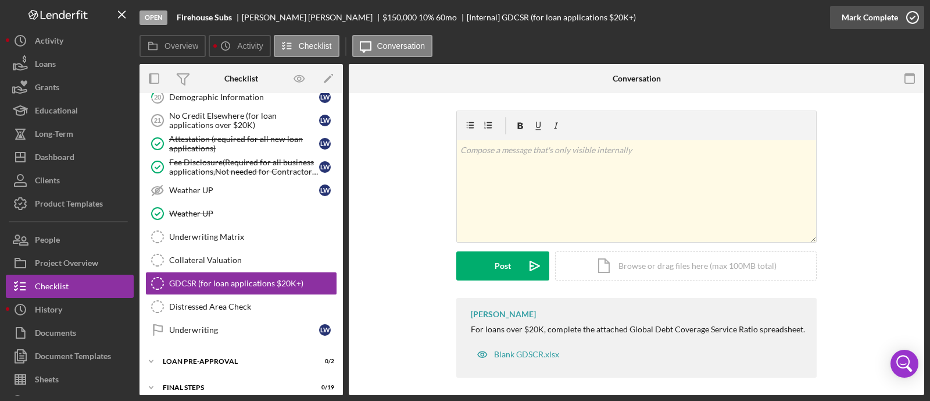
click at [883, 22] on div "Mark Complete" at bounding box center [870, 17] width 56 height 23
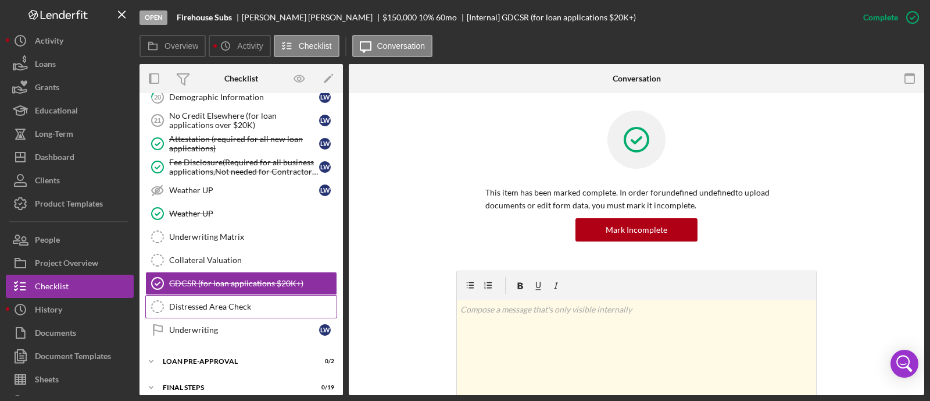
click at [225, 303] on div "Distressed Area Check" at bounding box center [252, 306] width 167 height 9
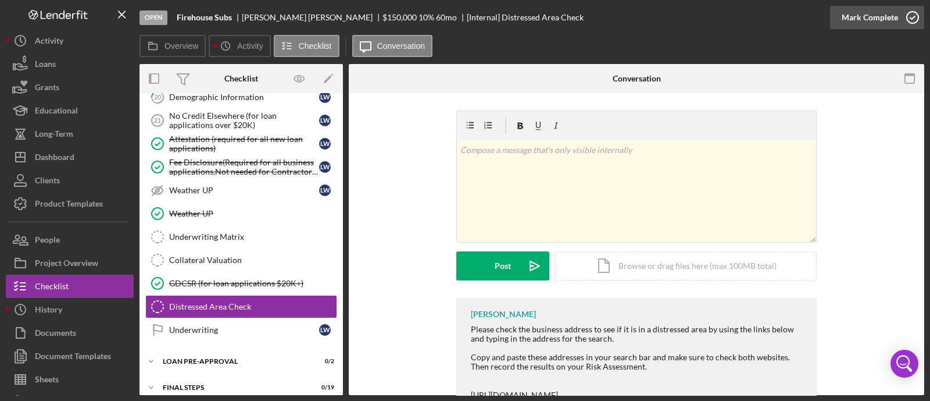
click at [888, 21] on div "Mark Complete" at bounding box center [870, 17] width 56 height 23
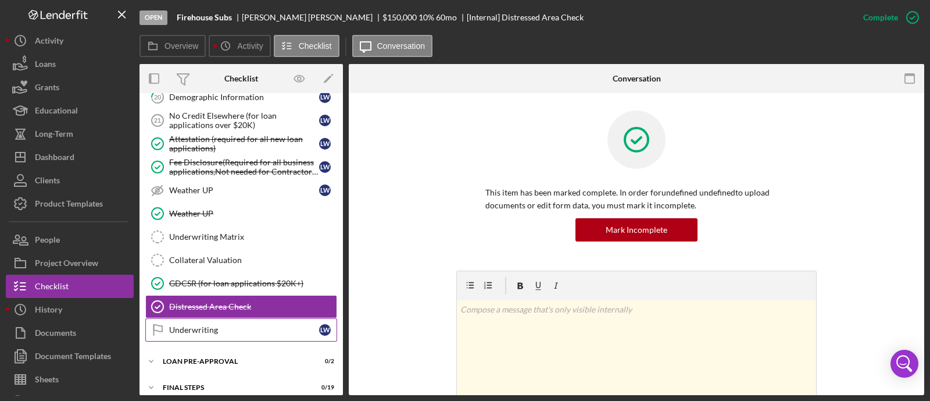
click at [233, 325] on div "Underwriting" at bounding box center [244, 329] width 150 height 9
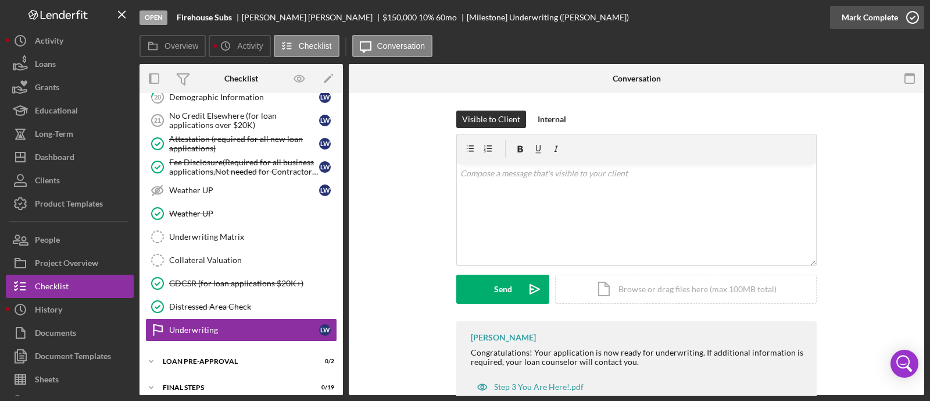
click at [881, 13] on div "Mark Complete" at bounding box center [870, 17] width 56 height 23
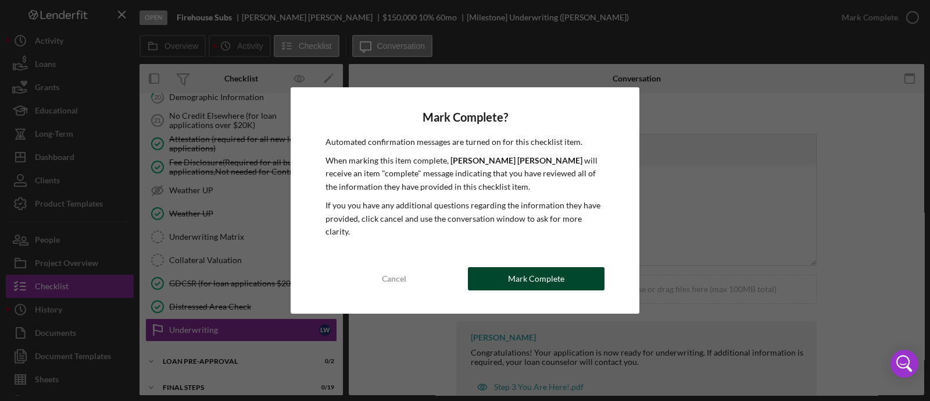
click at [546, 269] on div "Mark Complete" at bounding box center [536, 278] width 56 height 23
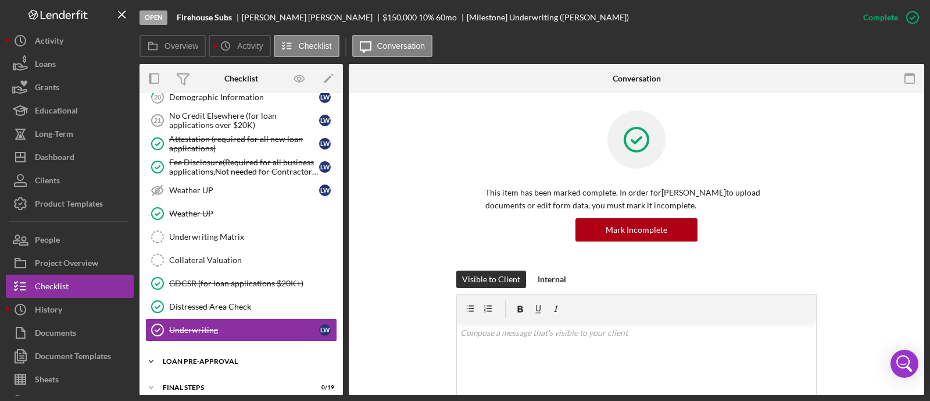
click at [235, 350] on div "Icon/Expander LOAN PRE-APPROVAL 0 / 2" at bounding box center [241, 360] width 203 height 23
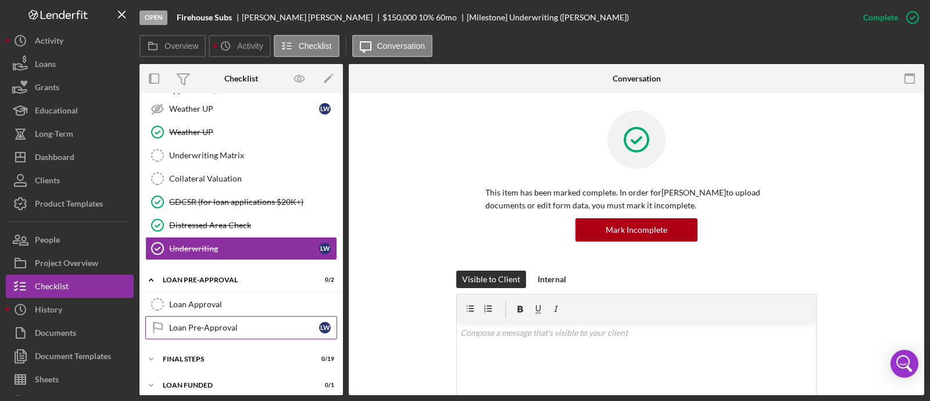
click at [227, 323] on div "Loan Pre-Approval" at bounding box center [244, 327] width 150 height 9
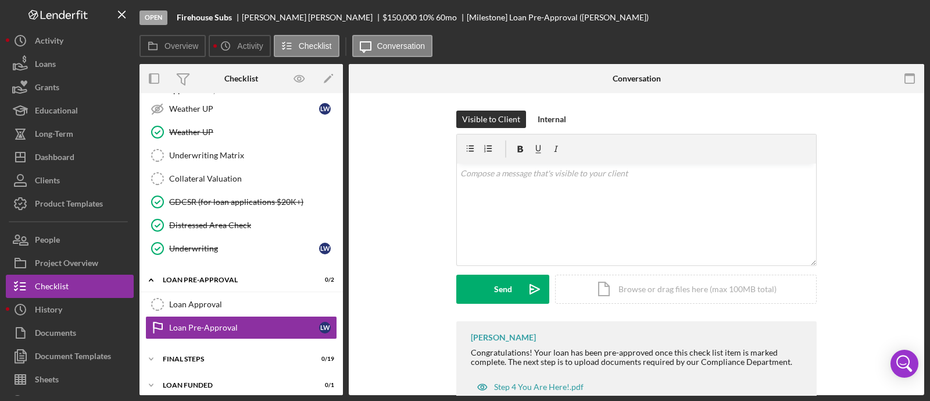
scroll to position [735, 0]
click at [881, 16] on div "Mark Complete" at bounding box center [870, 17] width 56 height 23
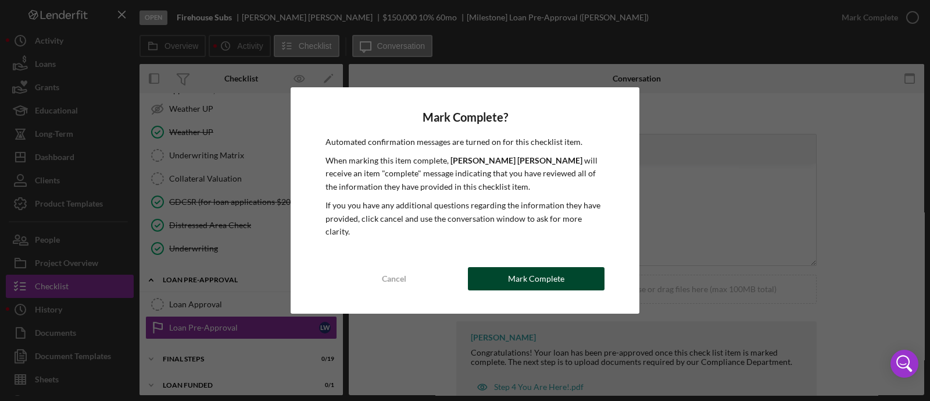
click at [545, 272] on div "Mark Complete" at bounding box center [536, 278] width 56 height 23
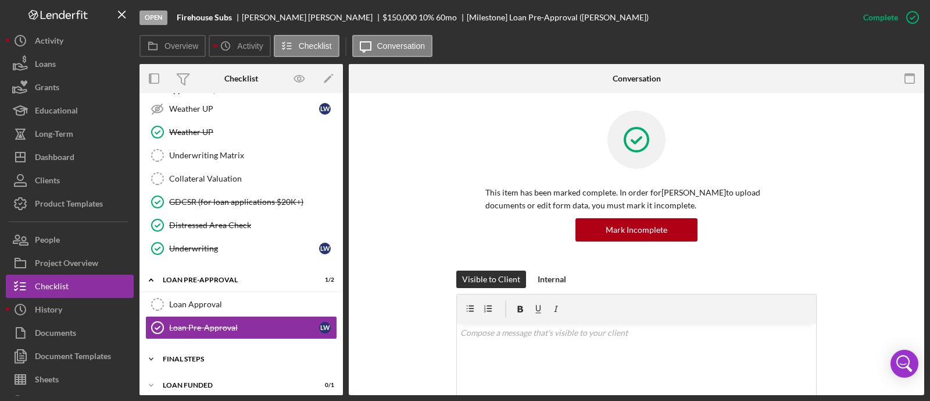
click at [187, 355] on div "Icon/Expander FINAL STEPS 0 / 19" at bounding box center [241, 358] width 203 height 23
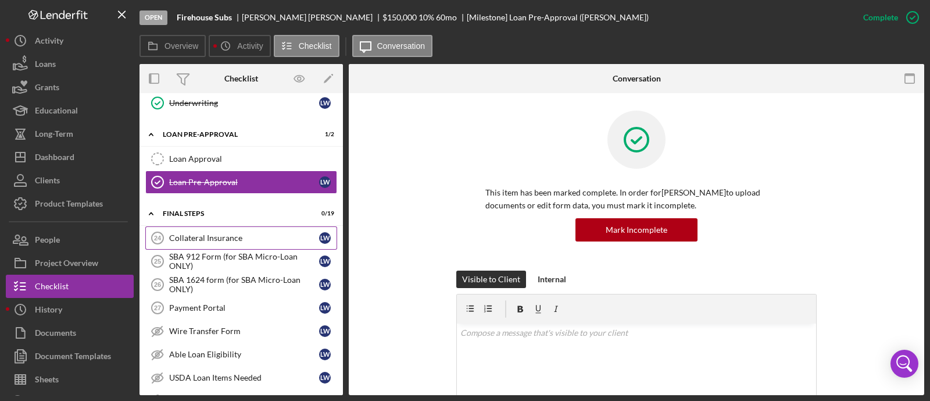
click at [241, 233] on div "Collateral Insurance" at bounding box center [244, 237] width 150 height 9
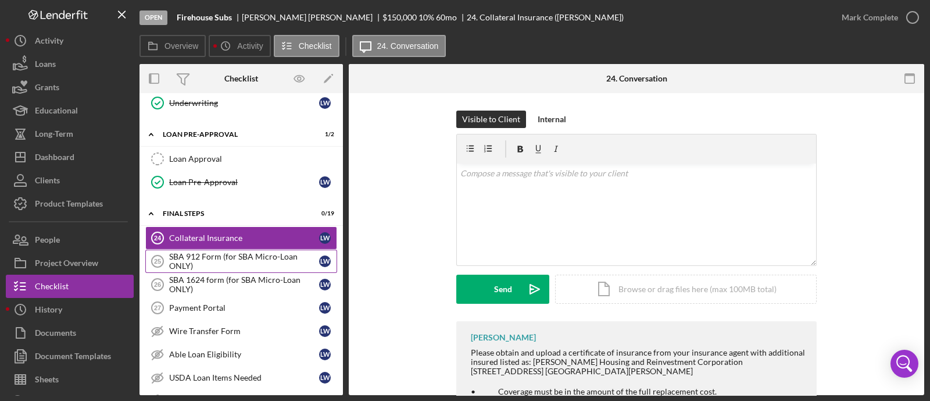
click at [237, 252] on div "SBA 912 Form (for SBA Micro-Loan ONLY)" at bounding box center [244, 261] width 150 height 19
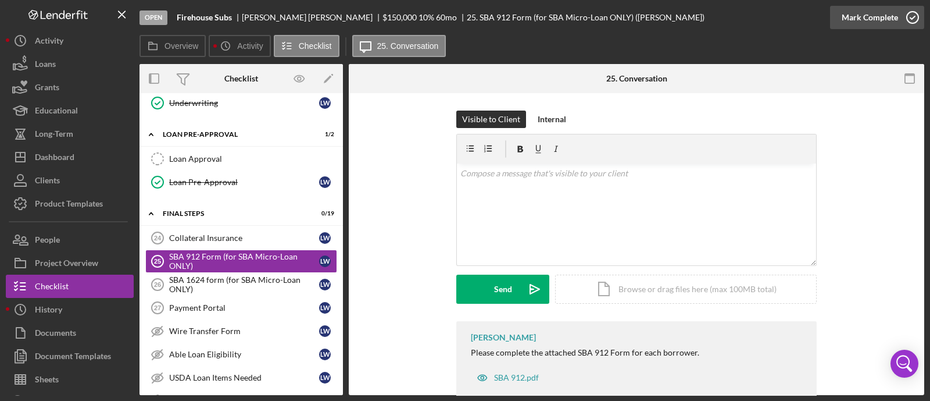
click at [882, 12] on div "Mark Complete" at bounding box center [870, 17] width 56 height 23
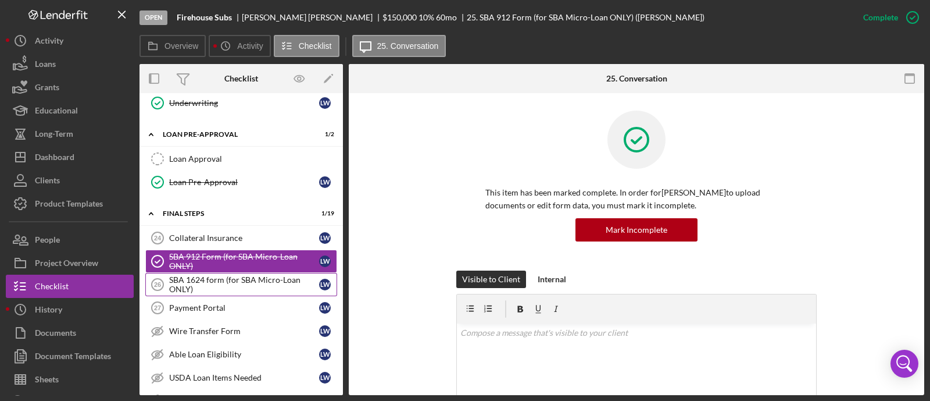
click at [209, 282] on div "SBA 1624 form (for SBA Micro-Loan ONLY)" at bounding box center [244, 284] width 150 height 19
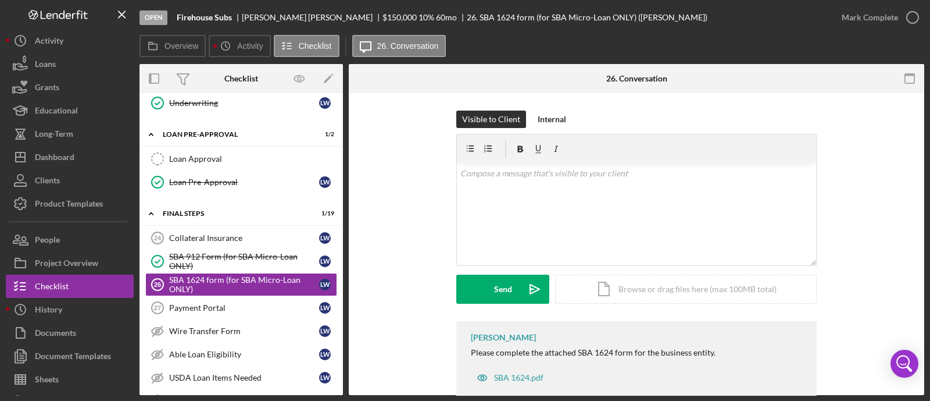
click at [878, 5] on div "Mark Complete" at bounding box center [877, 17] width 94 height 35
click at [874, 18] on div "Mark Complete" at bounding box center [870, 17] width 56 height 23
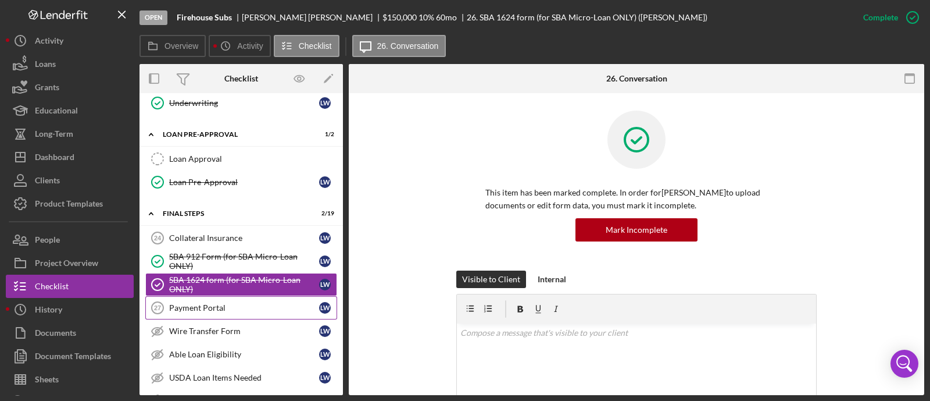
click at [234, 296] on link "Payment Portal 27 Payment Portal [PERSON_NAME]" at bounding box center [241, 307] width 192 height 23
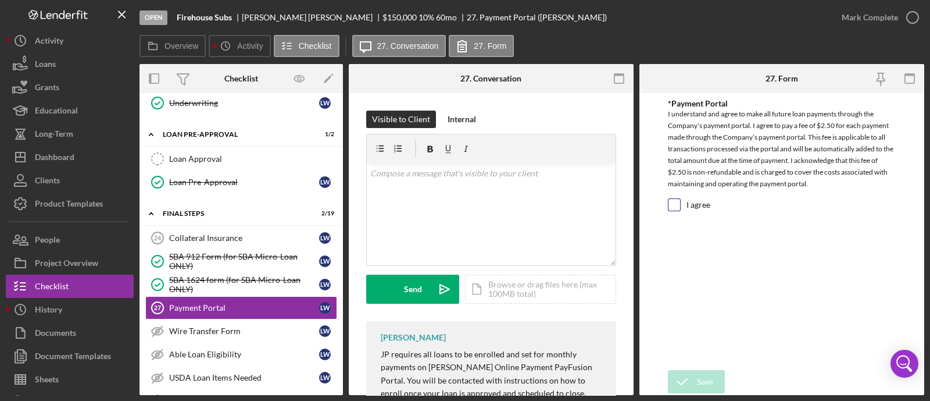
click at [671, 202] on input "I agree" at bounding box center [675, 205] width 12 height 12
checkbox input "true"
click at [704, 383] on div "Save" at bounding box center [705, 381] width 16 height 23
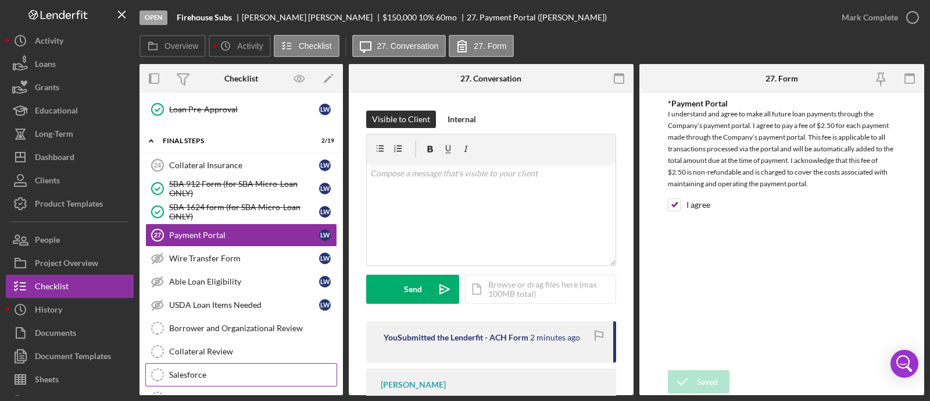
scroll to position [1099, 0]
